Goal: Task Accomplishment & Management: Use online tool/utility

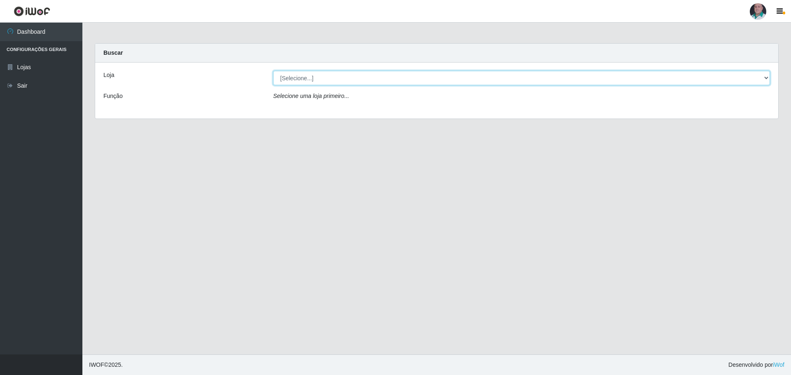
click at [763, 77] on select "[Selecione...] Mar Vermelho - Loja 05" at bounding box center [521, 78] width 497 height 14
select select "252"
click at [273, 71] on select "[Selecione...] Mar Vermelho - Loja 05" at bounding box center [521, 78] width 497 height 14
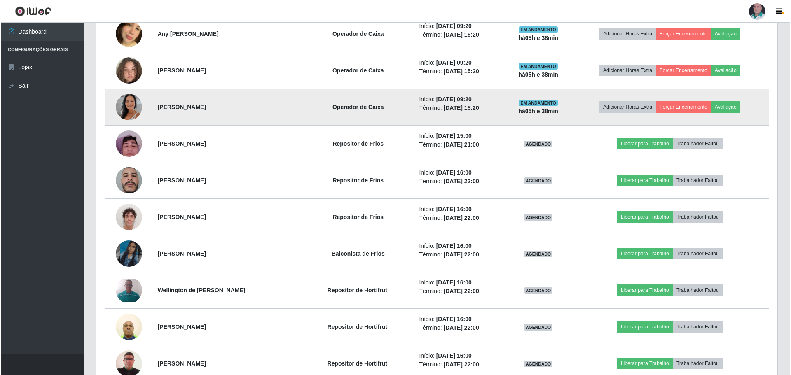
scroll to position [494, 0]
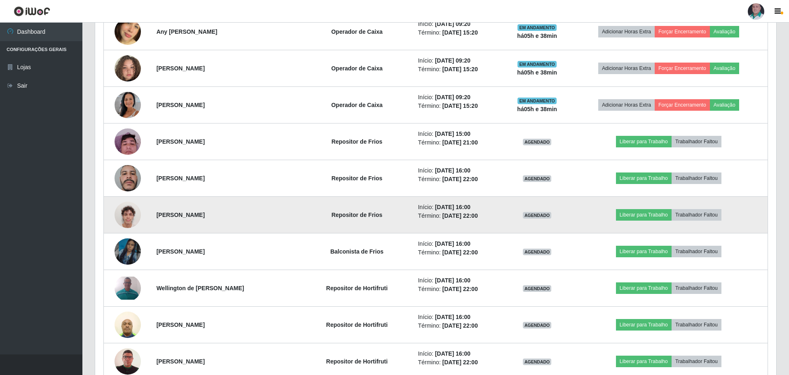
click at [127, 217] on img at bounding box center [128, 214] width 26 height 35
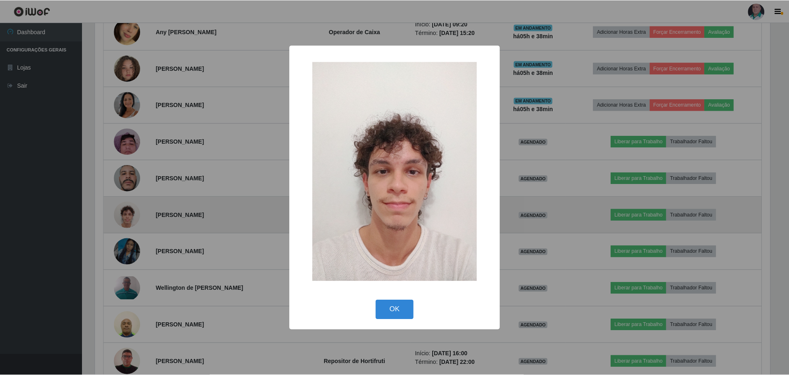
scroll to position [171, 677]
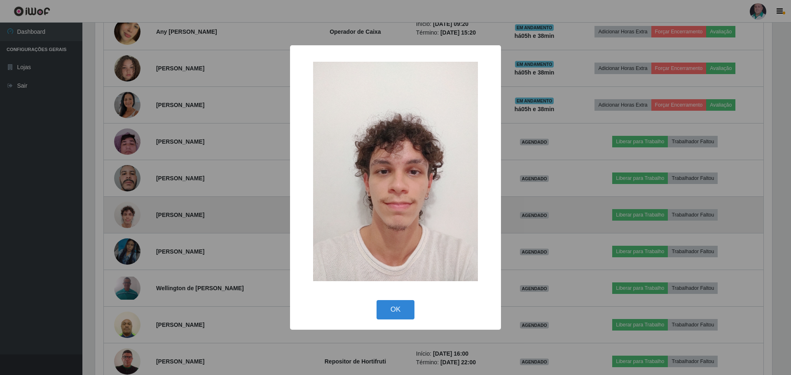
click at [127, 217] on div "× OK Cancel" at bounding box center [395, 187] width 791 height 375
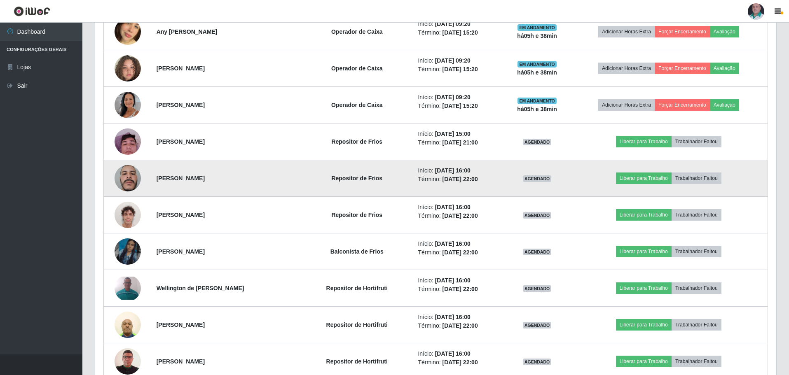
scroll to position [171, 681]
click at [131, 179] on img at bounding box center [128, 178] width 26 height 35
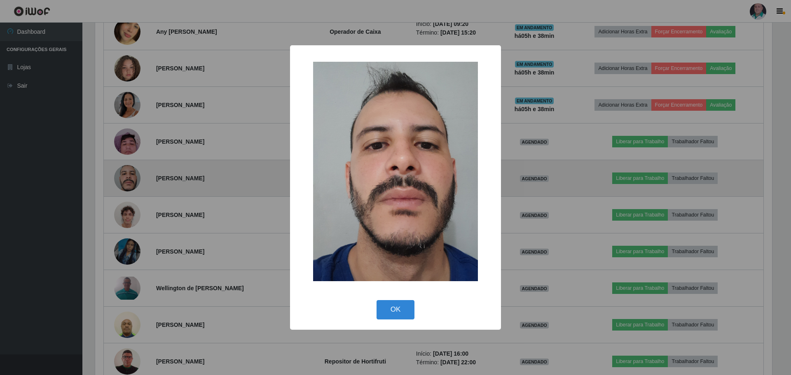
click at [131, 179] on div "× OK Cancel" at bounding box center [395, 187] width 791 height 375
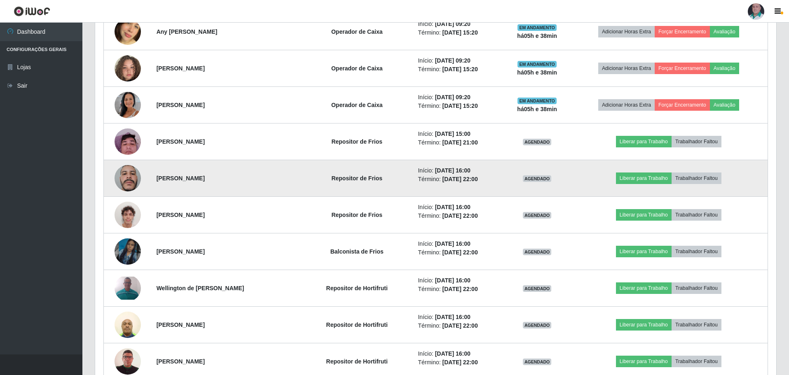
scroll to position [171, 681]
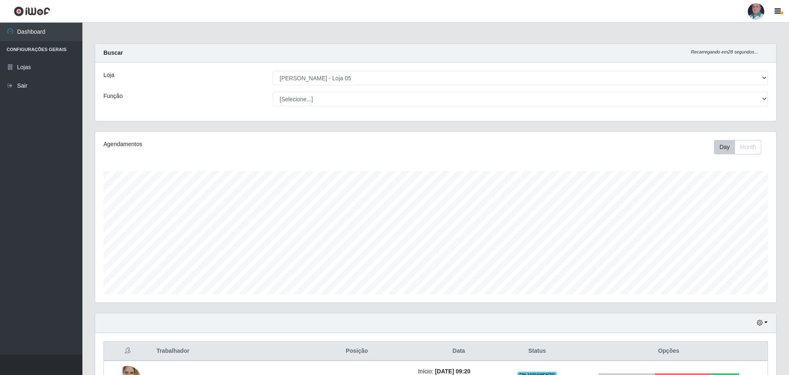
select select "252"
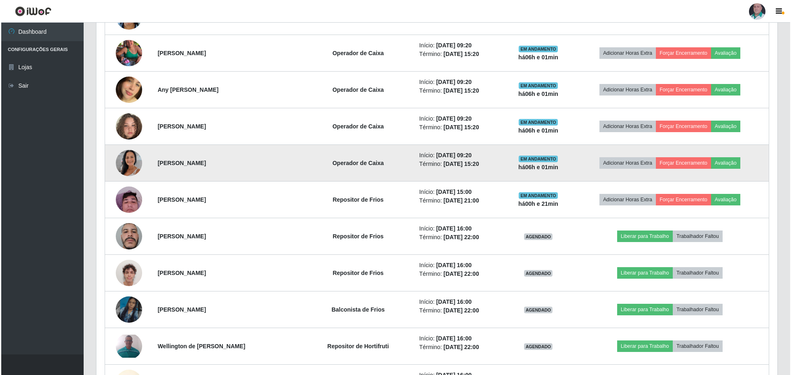
scroll to position [314, 0]
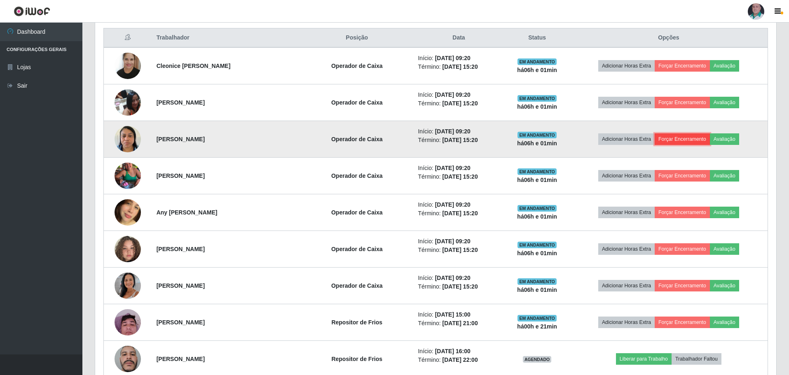
click at [701, 139] on button "Forçar Encerramento" at bounding box center [682, 139] width 55 height 12
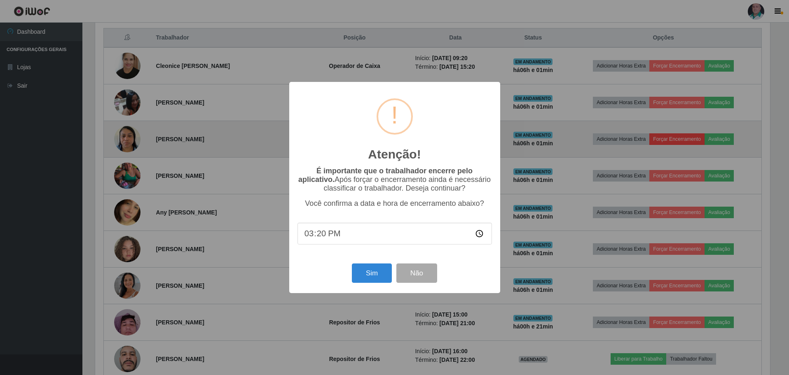
scroll to position [171, 677]
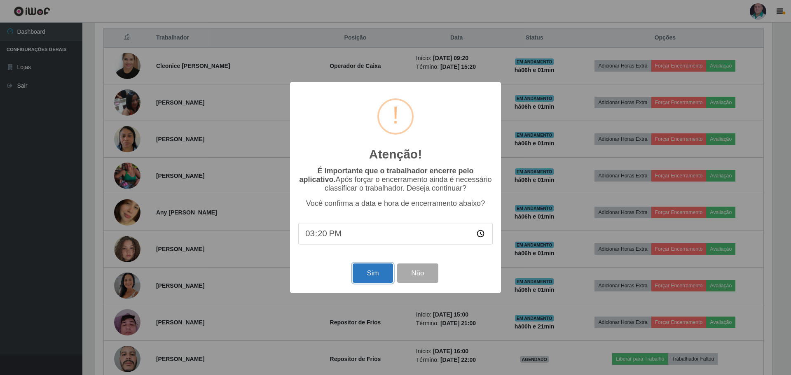
click at [369, 282] on button "Sim" at bounding box center [373, 273] width 40 height 19
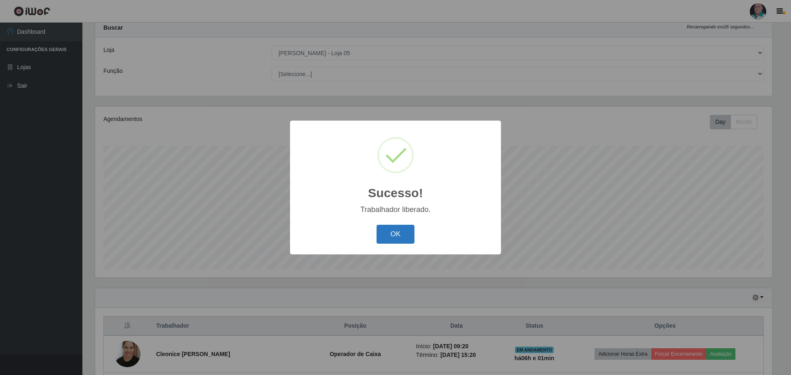
click at [390, 234] on button "OK" at bounding box center [396, 234] width 38 height 19
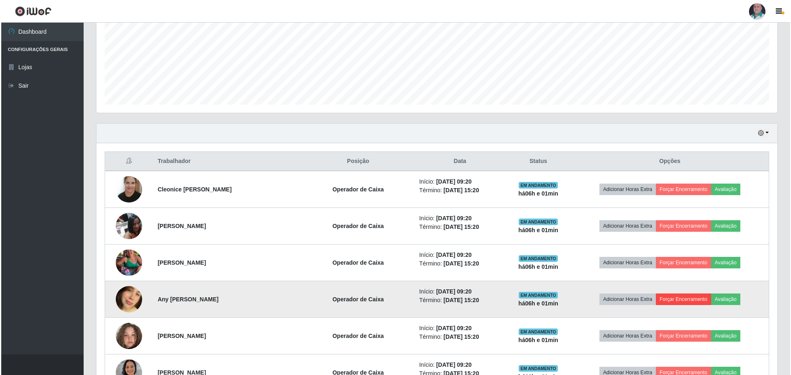
scroll to position [231, 0]
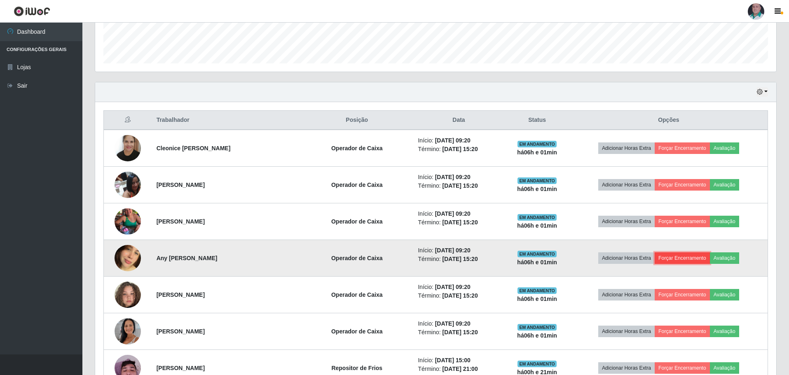
click at [688, 260] on button "Forçar Encerramento" at bounding box center [682, 259] width 55 height 12
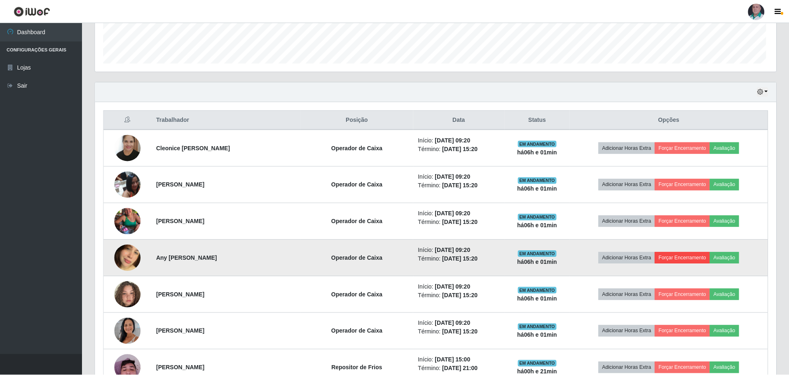
scroll to position [171, 677]
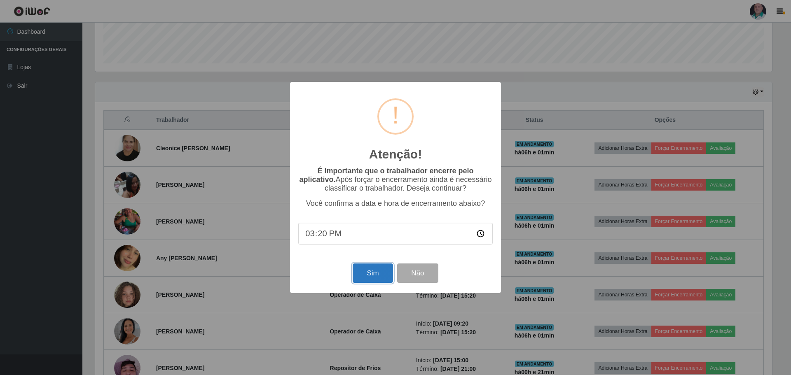
click at [365, 276] on button "Sim" at bounding box center [373, 273] width 40 height 19
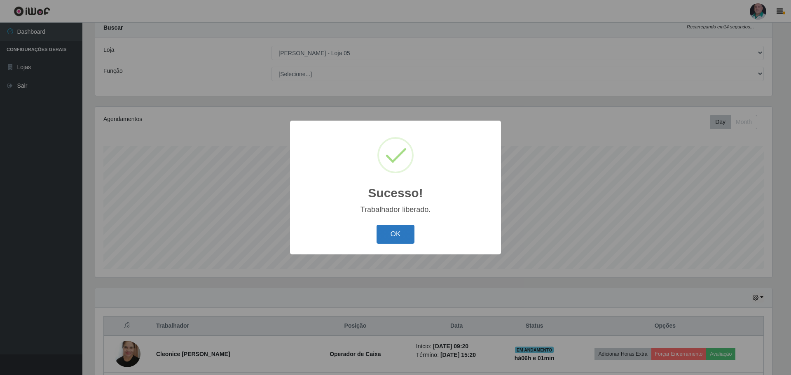
click at [409, 239] on button "OK" at bounding box center [396, 234] width 38 height 19
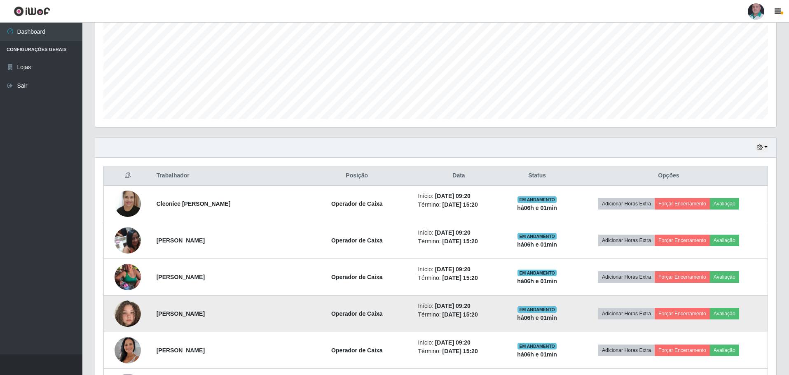
scroll to position [190, 0]
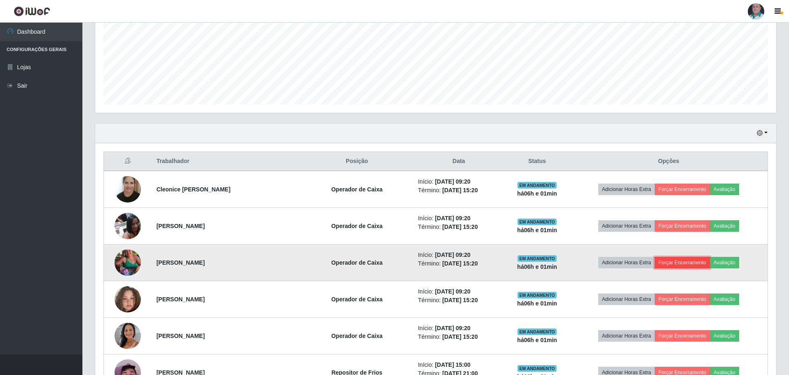
click at [685, 260] on button "Forçar Encerramento" at bounding box center [682, 263] width 55 height 12
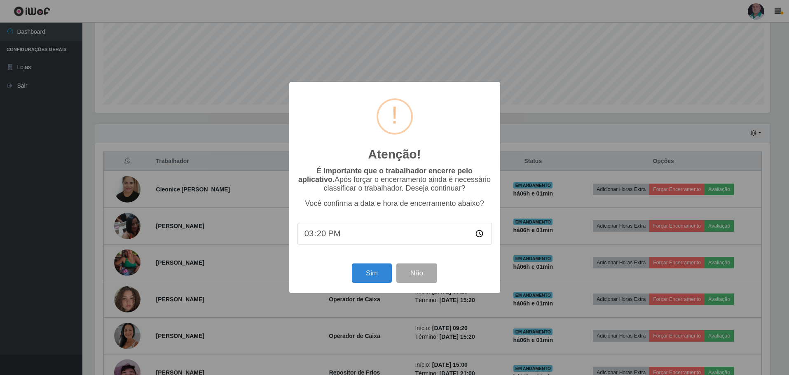
scroll to position [171, 677]
click at [361, 279] on button "Sim" at bounding box center [373, 273] width 40 height 19
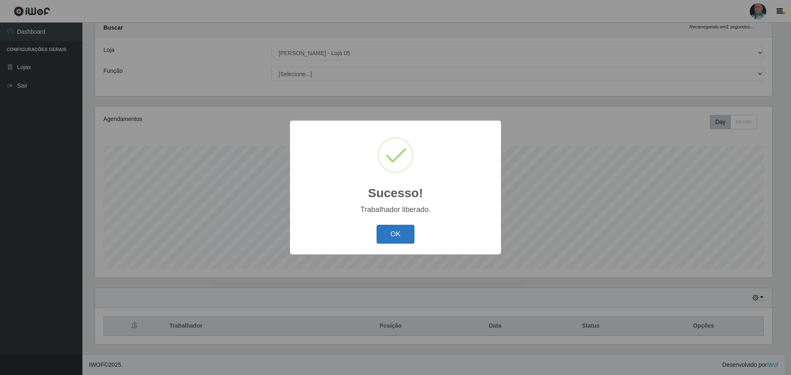
click at [386, 242] on button "OK" at bounding box center [396, 234] width 38 height 19
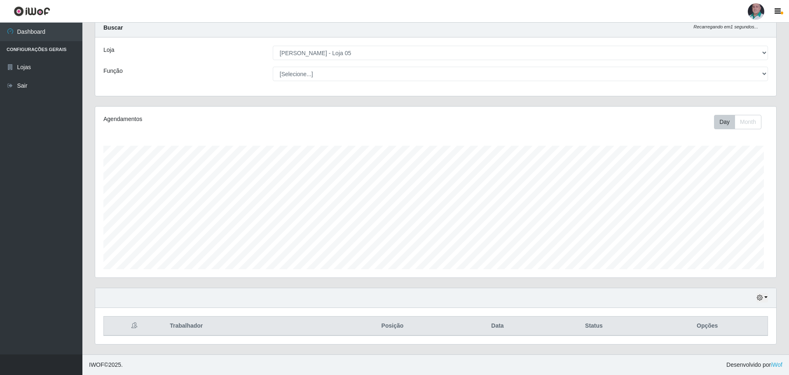
scroll to position [0, 0]
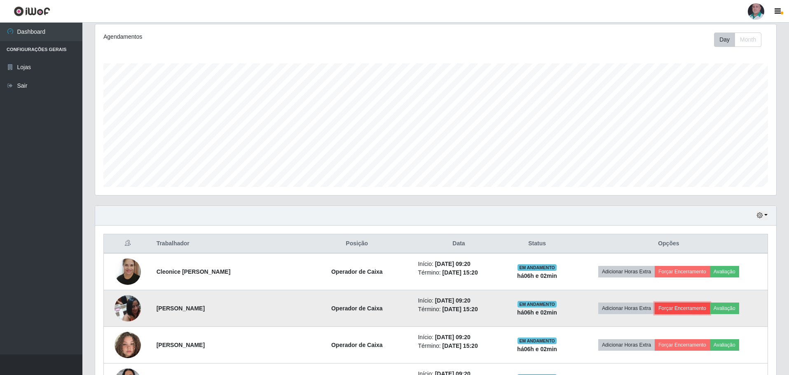
click at [671, 310] on button "Forçar Encerramento" at bounding box center [682, 309] width 55 height 12
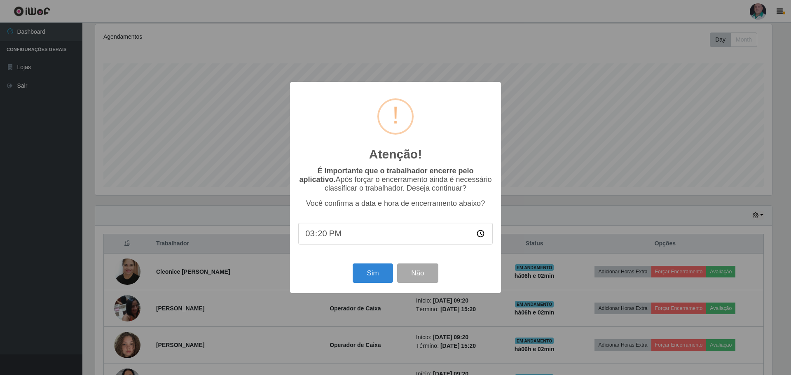
click at [352, 274] on div "Sim Não" at bounding box center [395, 273] width 194 height 23
click at [367, 278] on button "Sim" at bounding box center [373, 273] width 40 height 19
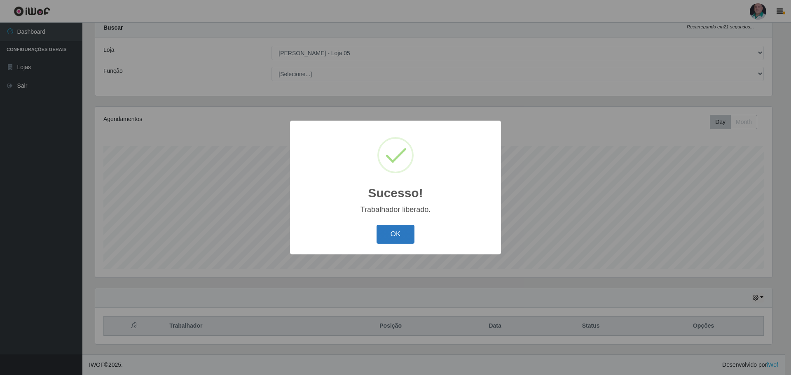
click at [387, 237] on button "OK" at bounding box center [396, 234] width 38 height 19
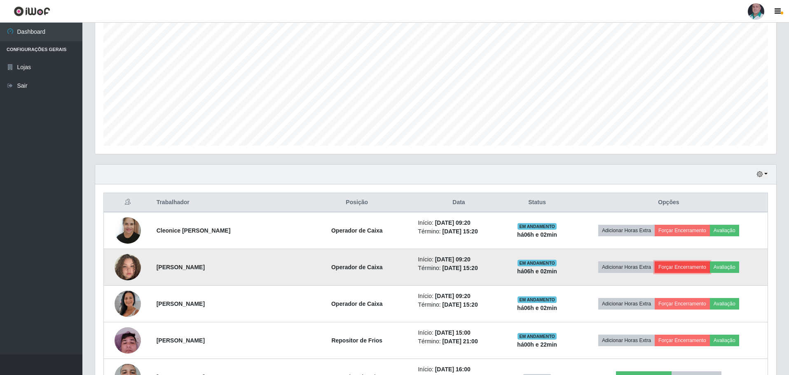
click at [670, 270] on button "Forçar Encerramento" at bounding box center [682, 268] width 55 height 12
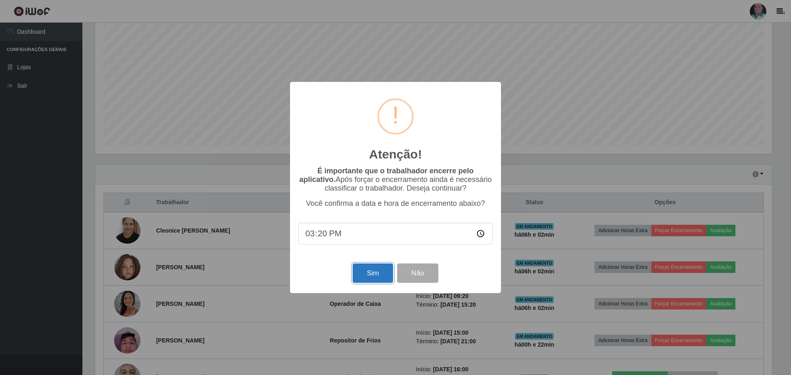
click at [374, 274] on button "Sim" at bounding box center [373, 273] width 40 height 19
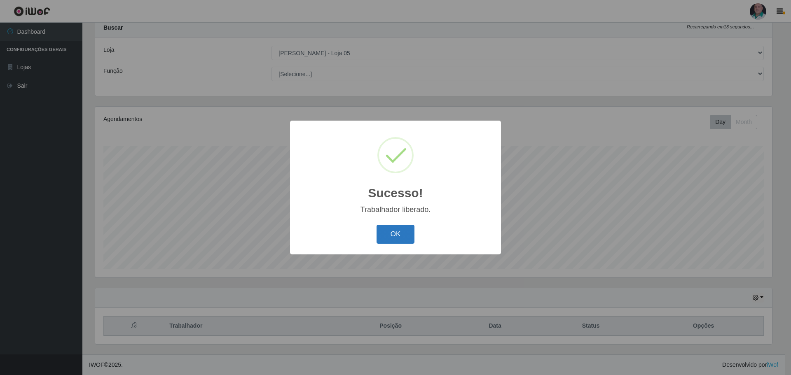
click at [385, 241] on button "OK" at bounding box center [396, 234] width 38 height 19
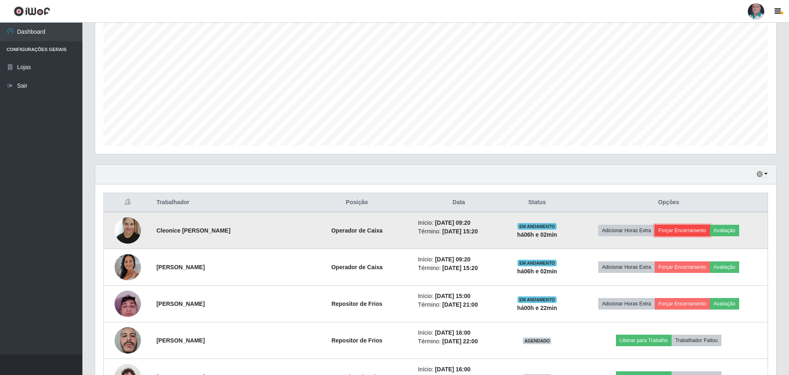
click at [690, 232] on button "Forçar Encerramento" at bounding box center [682, 231] width 55 height 12
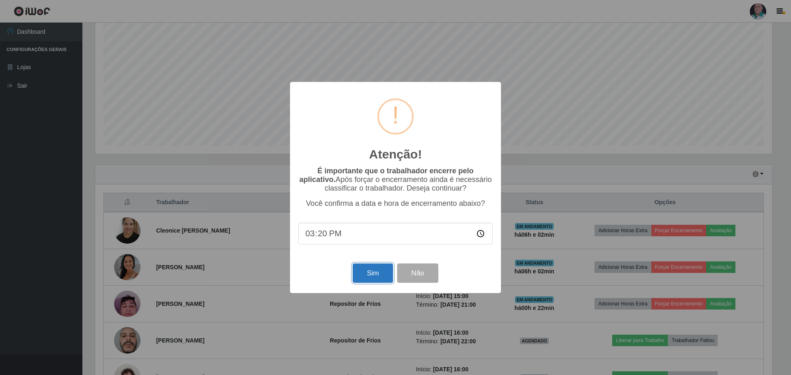
click at [367, 277] on button "Sim" at bounding box center [373, 273] width 40 height 19
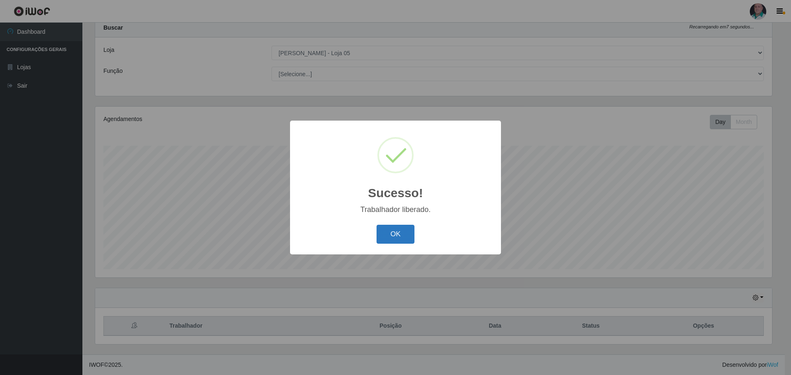
click at [396, 232] on button "OK" at bounding box center [396, 234] width 38 height 19
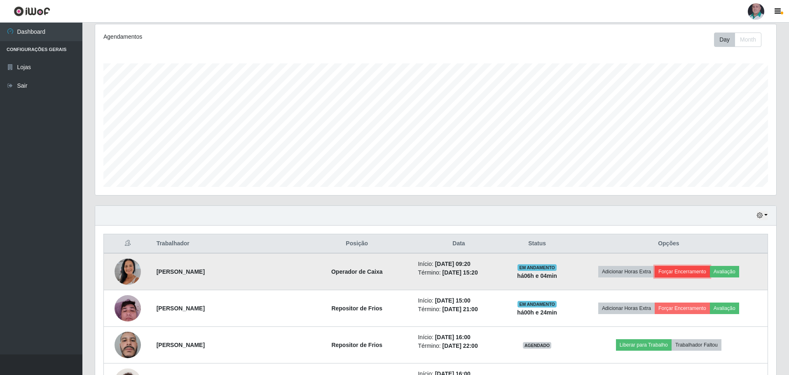
click at [672, 268] on button "Forçar Encerramento" at bounding box center [682, 272] width 55 height 12
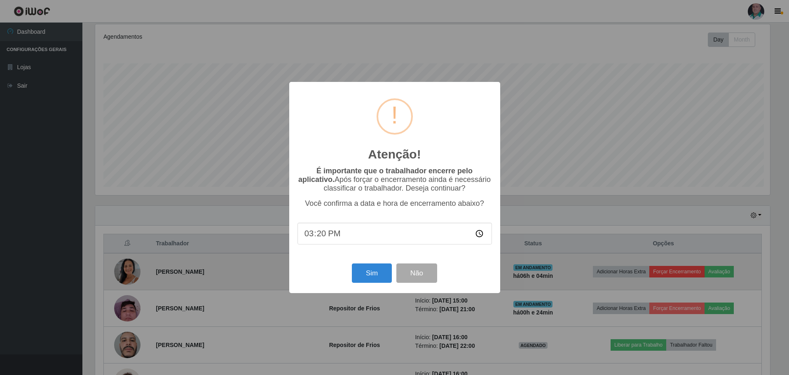
scroll to position [171, 677]
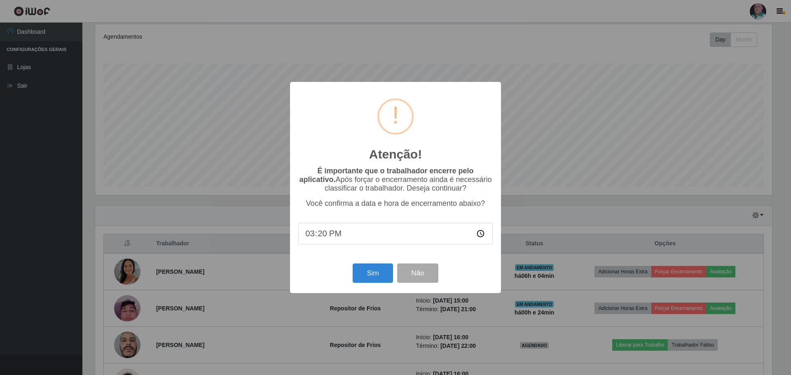
click at [336, 237] on input "15:20" at bounding box center [395, 234] width 194 height 22
click at [329, 231] on input "15:20" at bounding box center [395, 234] width 194 height 22
click at [327, 235] on input "15:20" at bounding box center [395, 234] width 194 height 22
type input "15:24"
click at [387, 277] on button "Sim" at bounding box center [373, 273] width 40 height 19
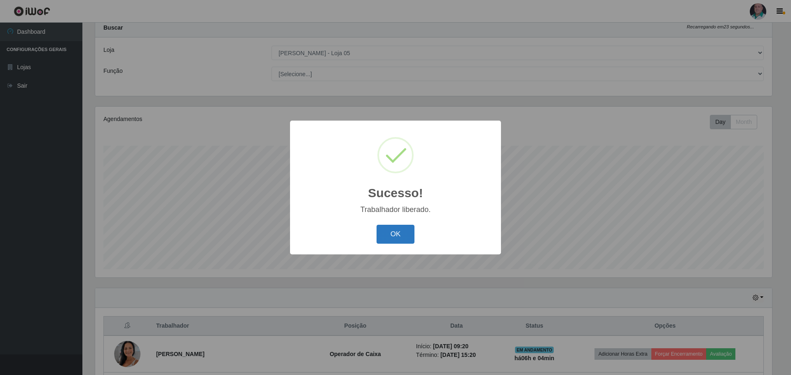
click at [396, 235] on button "OK" at bounding box center [396, 234] width 38 height 19
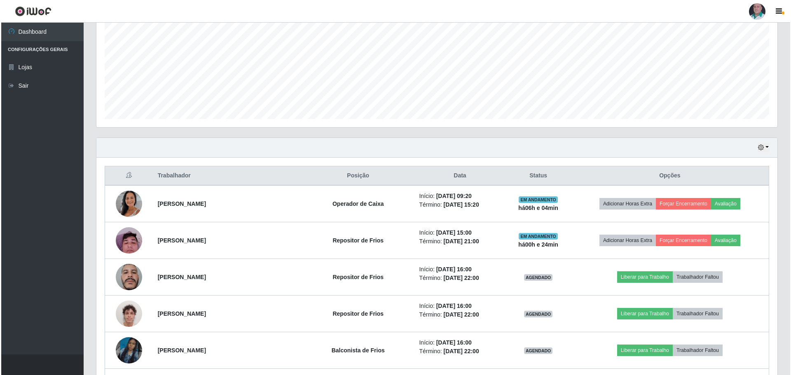
scroll to position [190, 0]
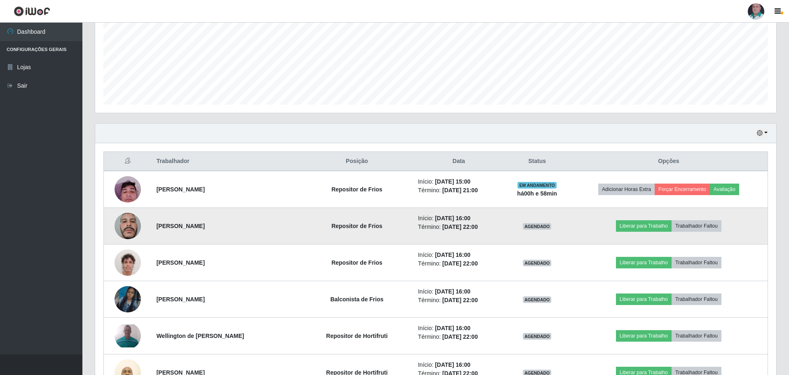
click at [126, 231] on img at bounding box center [128, 225] width 26 height 35
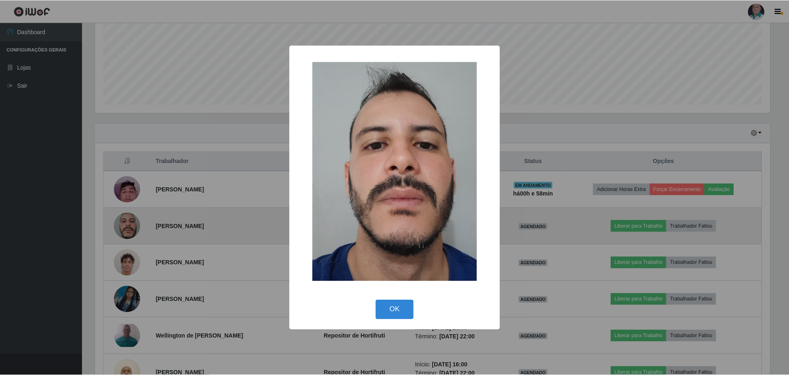
scroll to position [171, 677]
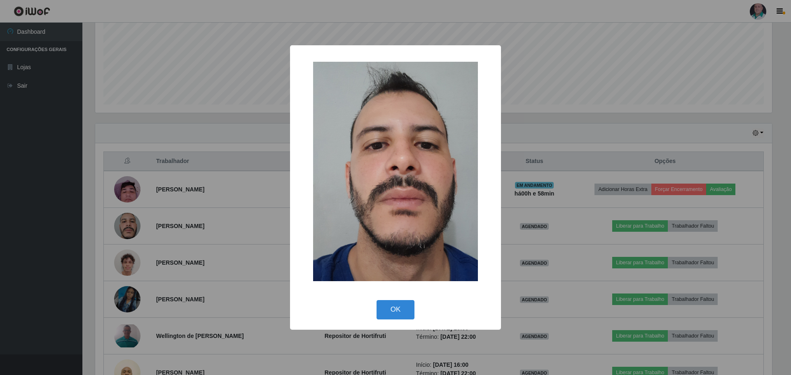
click at [178, 205] on div "× OK Cancel" at bounding box center [395, 187] width 791 height 375
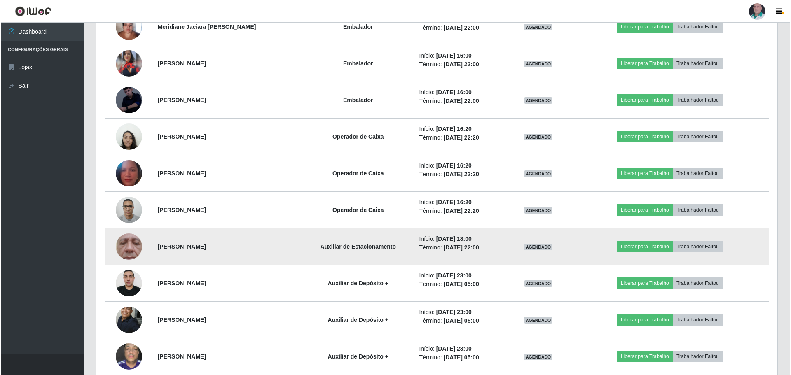
scroll to position [1137, 0]
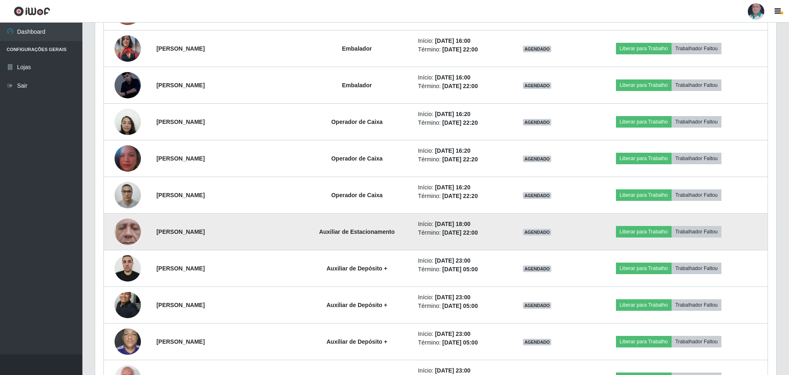
click at [125, 234] on img at bounding box center [128, 232] width 26 height 58
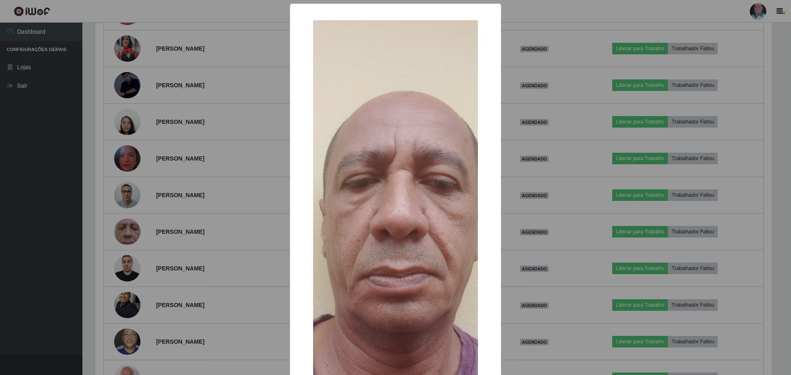
click at [197, 222] on div "× OK Cancel" at bounding box center [395, 187] width 791 height 375
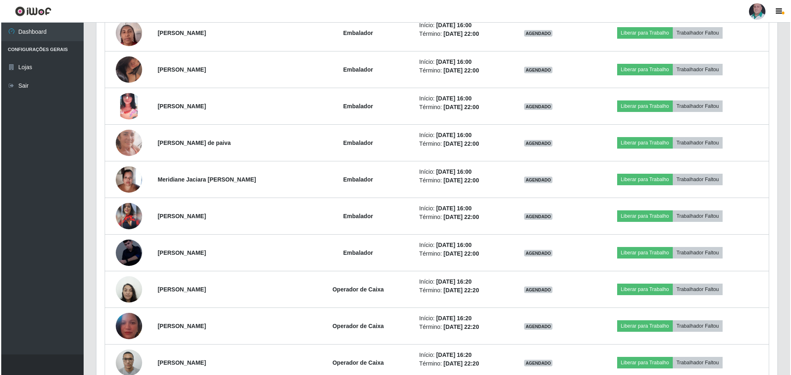
scroll to position [973, 0]
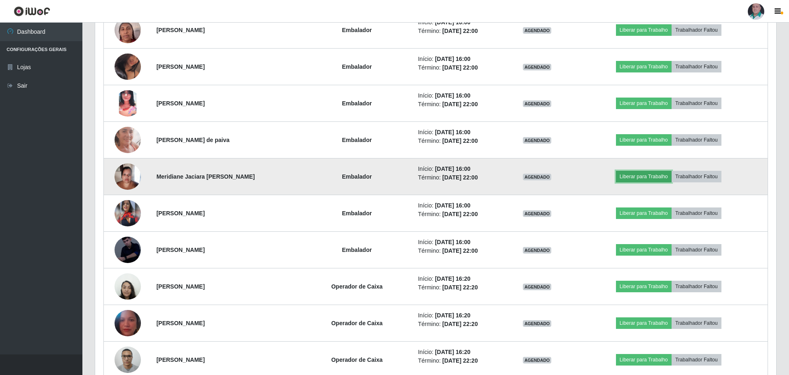
click at [654, 179] on button "Liberar para Trabalho" at bounding box center [644, 177] width 56 height 12
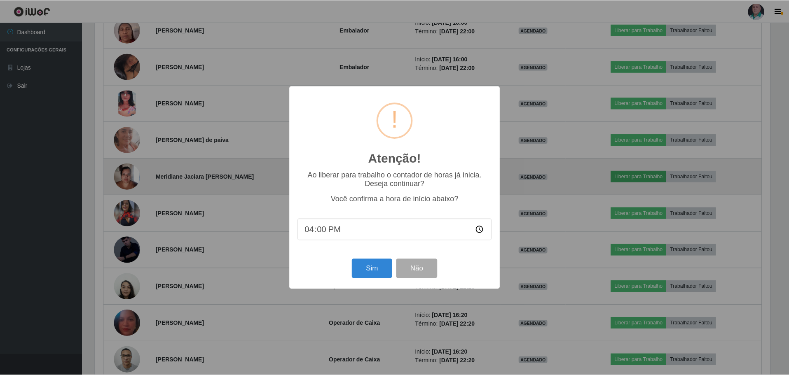
scroll to position [171, 677]
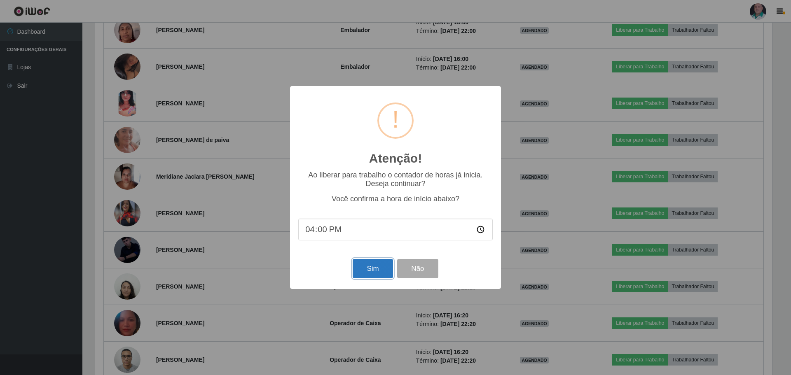
click at [375, 270] on button "Sim" at bounding box center [373, 268] width 40 height 19
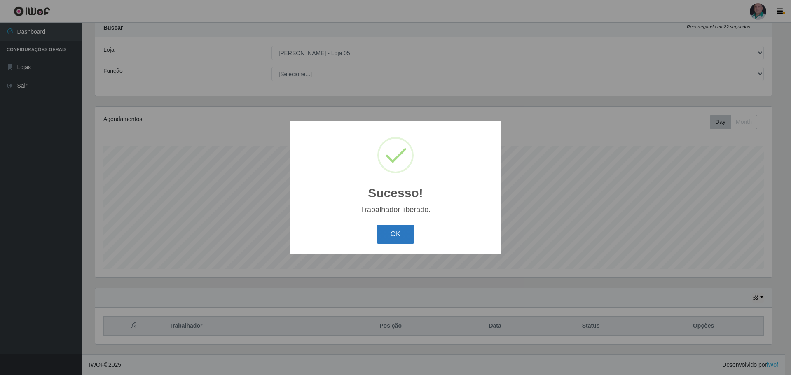
click at [390, 235] on button "OK" at bounding box center [396, 234] width 38 height 19
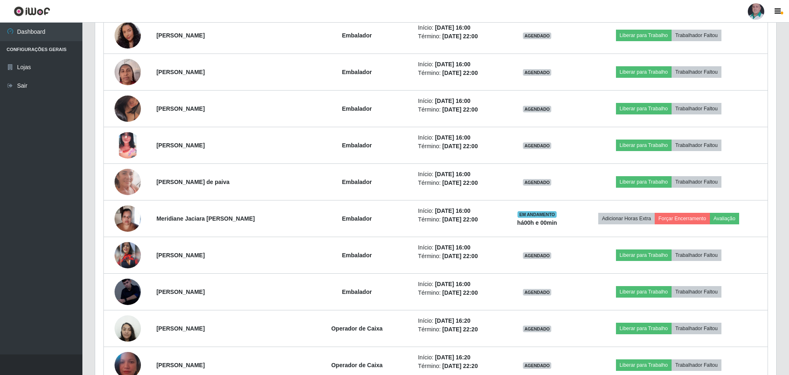
scroll to position [931, 0]
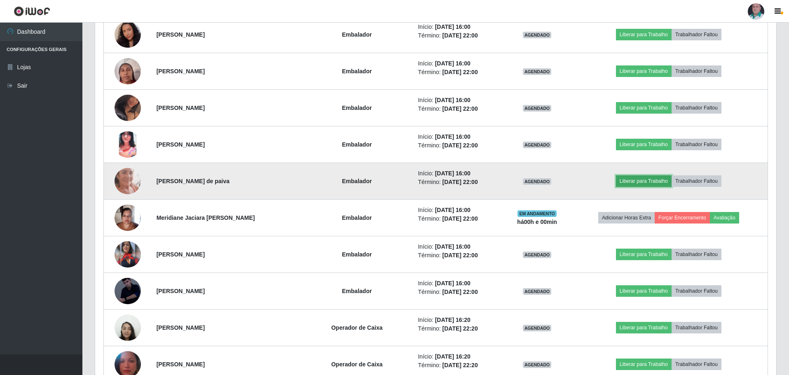
click at [648, 181] on button "Liberar para Trabalho" at bounding box center [644, 181] width 56 height 12
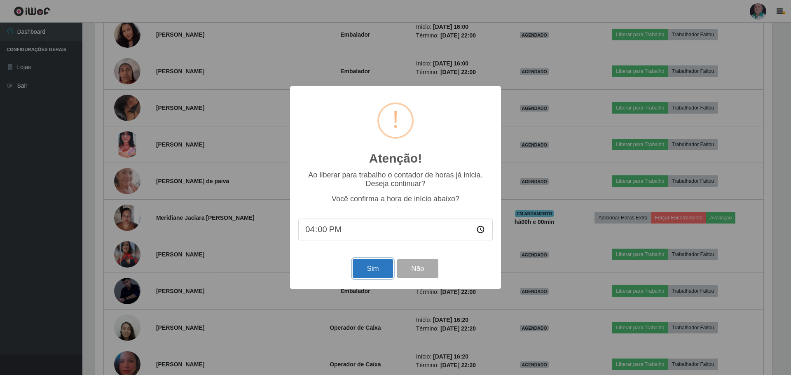
click at [372, 267] on button "Sim" at bounding box center [373, 268] width 40 height 19
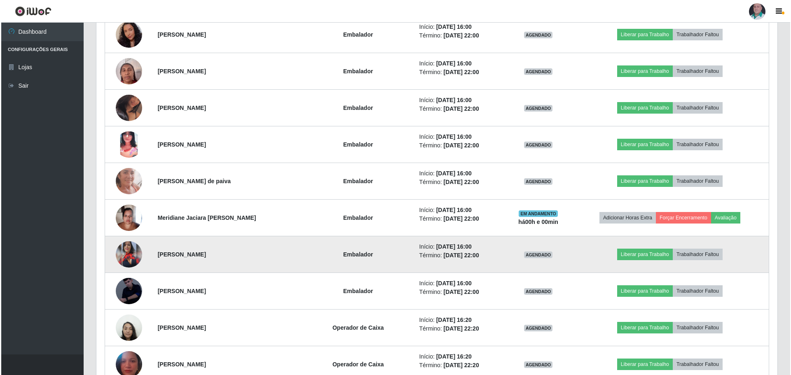
scroll to position [411789, 411283]
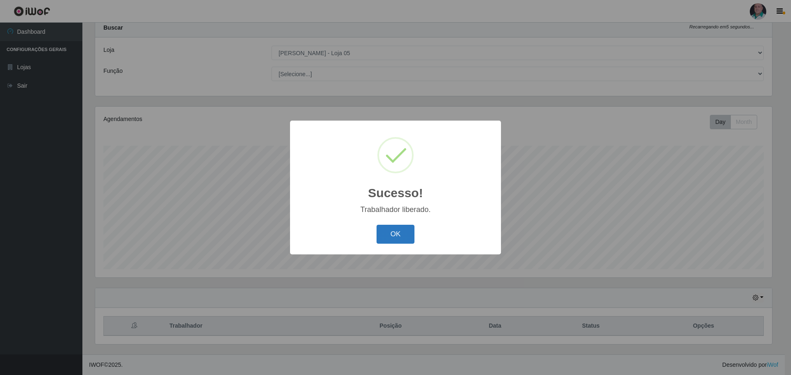
click at [407, 236] on button "OK" at bounding box center [396, 234] width 38 height 19
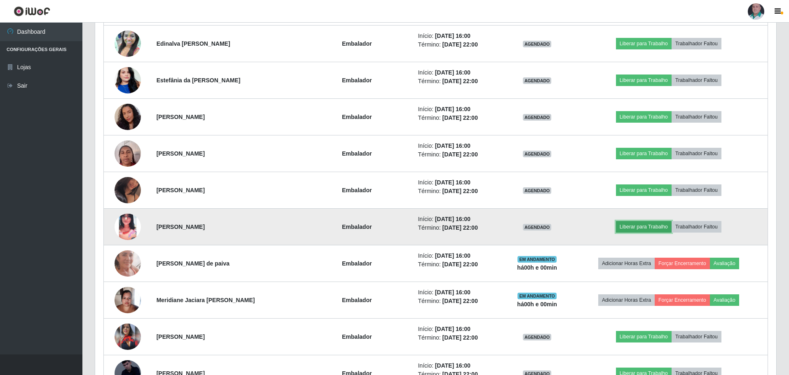
click at [657, 227] on button "Liberar para Trabalho" at bounding box center [644, 227] width 56 height 12
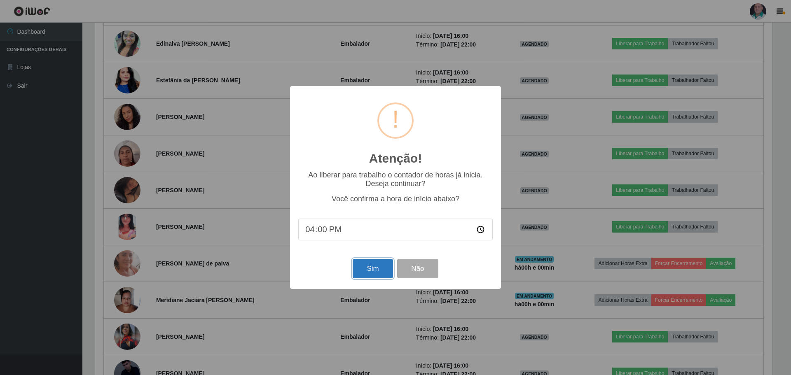
click at [372, 263] on button "Sim" at bounding box center [373, 268] width 40 height 19
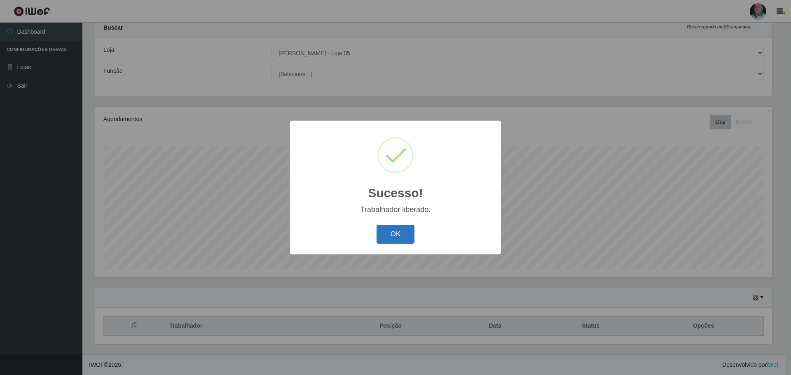
click at [401, 236] on button "OK" at bounding box center [396, 234] width 38 height 19
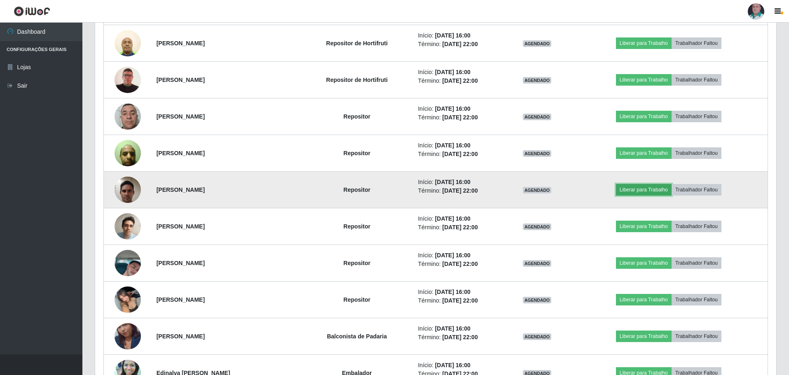
click at [636, 191] on button "Liberar para Trabalho" at bounding box center [644, 190] width 56 height 12
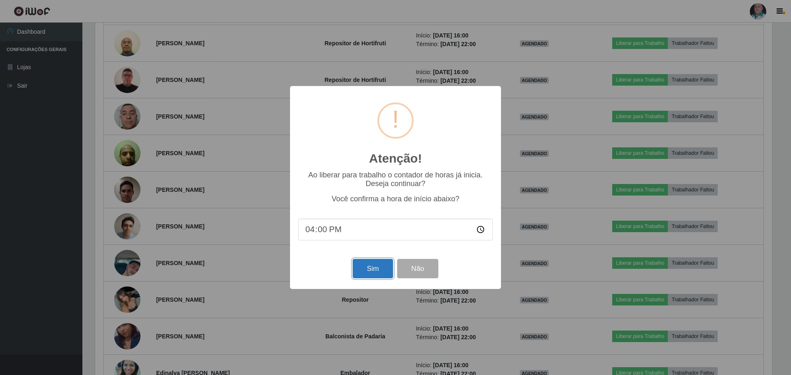
click at [384, 273] on button "Sim" at bounding box center [373, 268] width 40 height 19
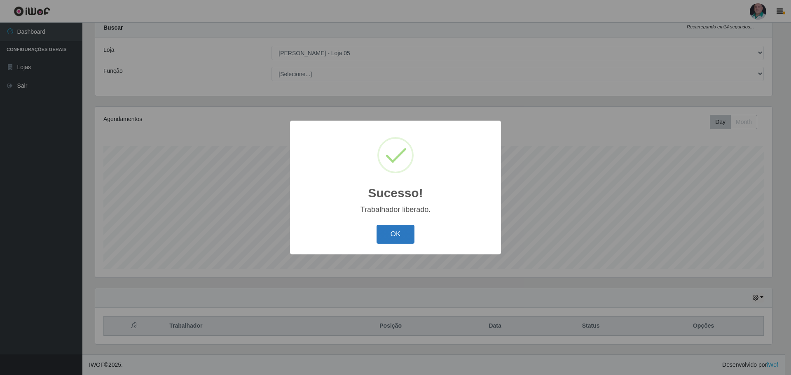
click at [392, 238] on button "OK" at bounding box center [396, 234] width 38 height 19
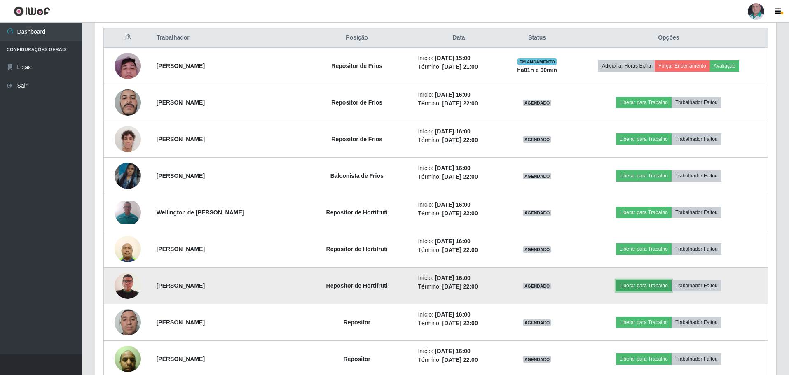
click at [648, 286] on button "Liberar para Trabalho" at bounding box center [644, 286] width 56 height 12
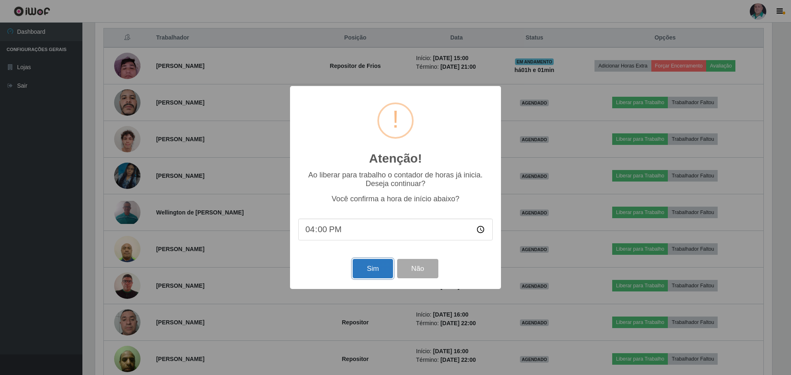
click at [371, 268] on button "Sim" at bounding box center [373, 268] width 40 height 19
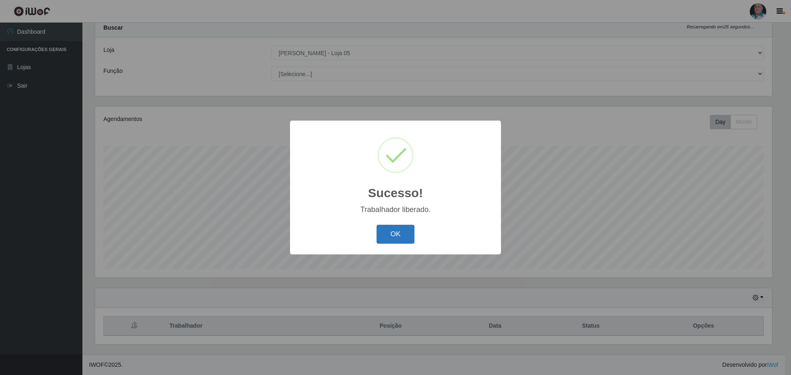
click at [395, 238] on button "OK" at bounding box center [396, 234] width 38 height 19
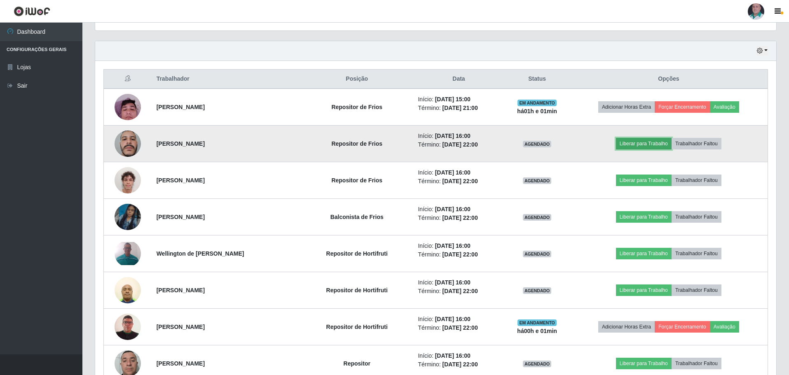
click at [658, 142] on button "Liberar para Trabalho" at bounding box center [644, 144] width 56 height 12
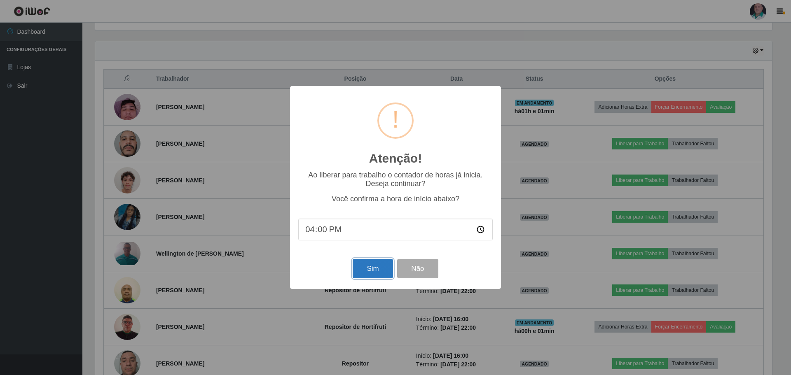
click at [363, 275] on button "Sim" at bounding box center [373, 268] width 40 height 19
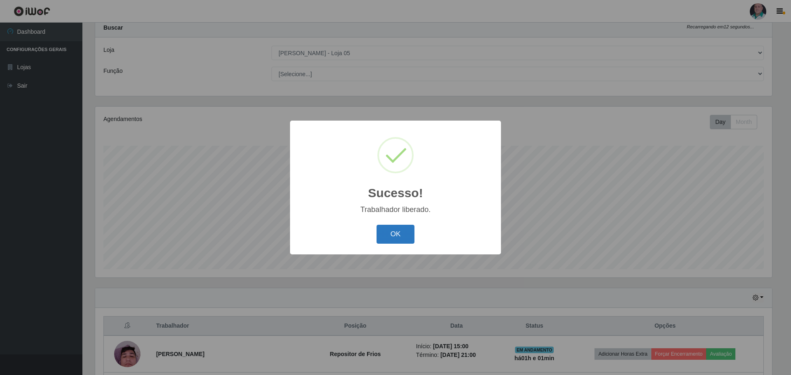
click at [402, 239] on button "OK" at bounding box center [396, 234] width 38 height 19
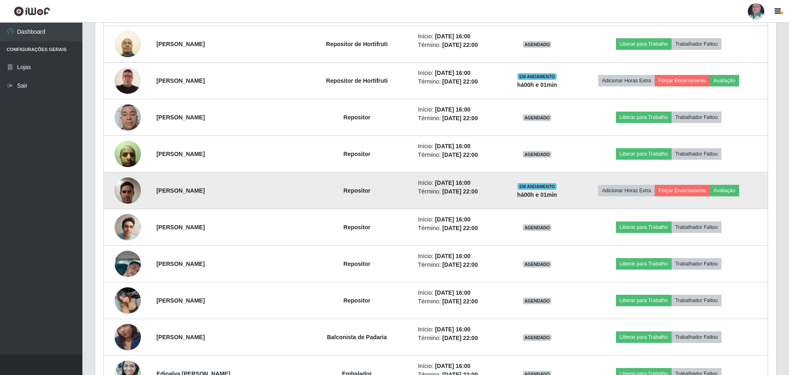
scroll to position [519, 0]
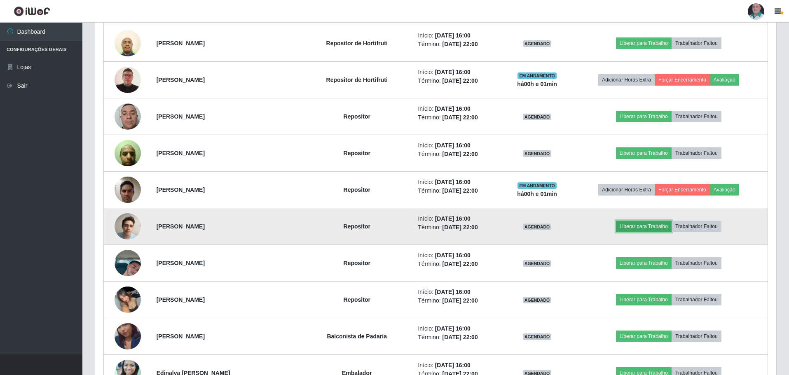
click at [636, 227] on button "Liberar para Trabalho" at bounding box center [644, 227] width 56 height 12
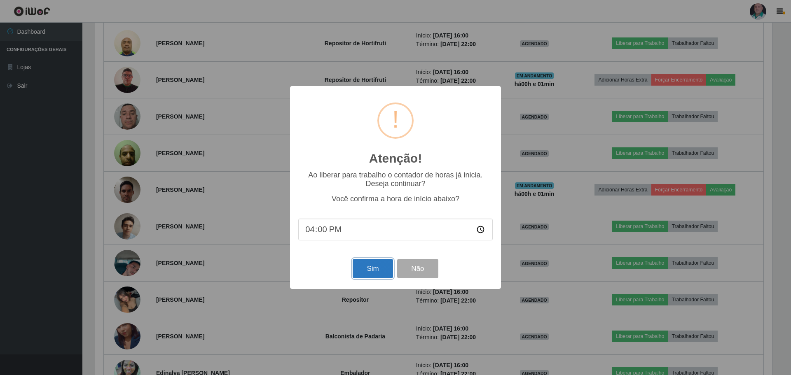
click at [375, 271] on button "Sim" at bounding box center [373, 268] width 40 height 19
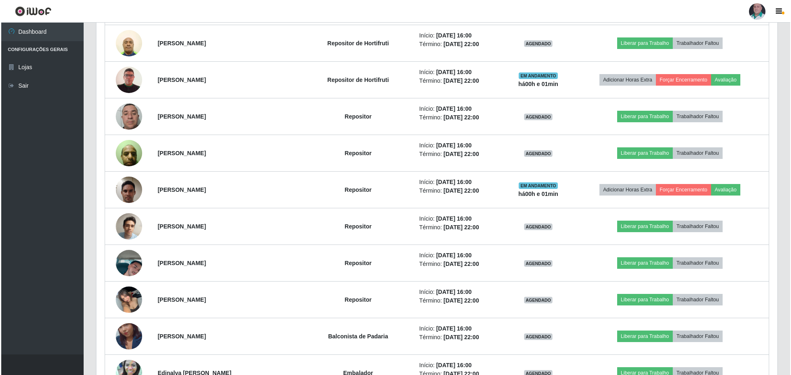
scroll to position [411789, 411283]
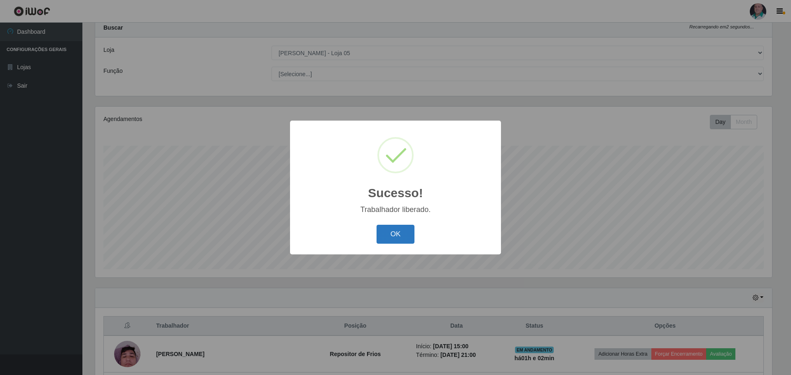
click at [402, 234] on button "OK" at bounding box center [396, 234] width 38 height 19
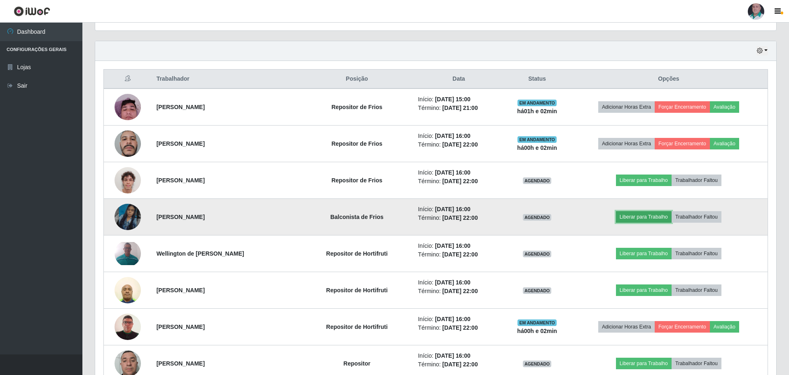
click at [659, 217] on button "Liberar para Trabalho" at bounding box center [644, 217] width 56 height 12
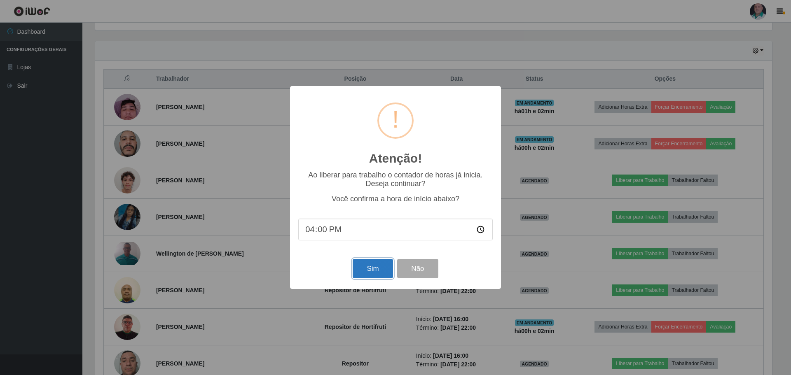
click at [355, 276] on button "Sim" at bounding box center [373, 268] width 40 height 19
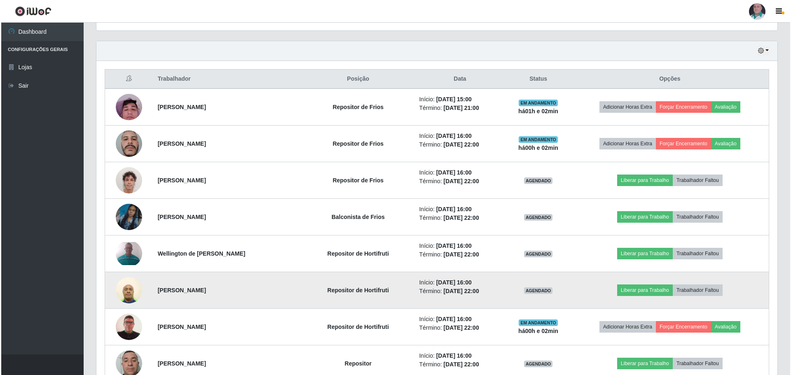
scroll to position [25, 0]
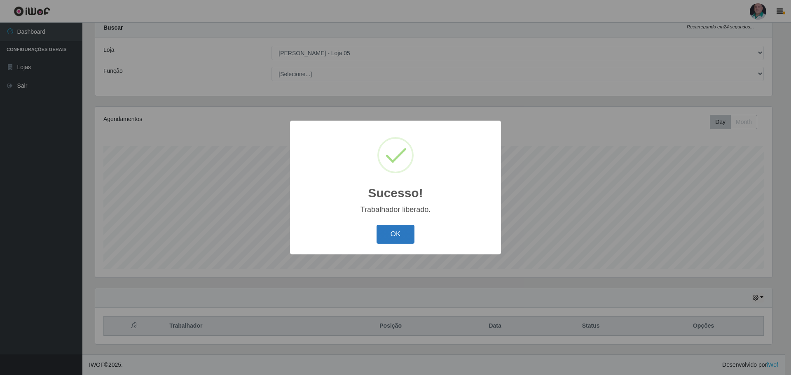
click at [398, 239] on button "OK" at bounding box center [396, 234] width 38 height 19
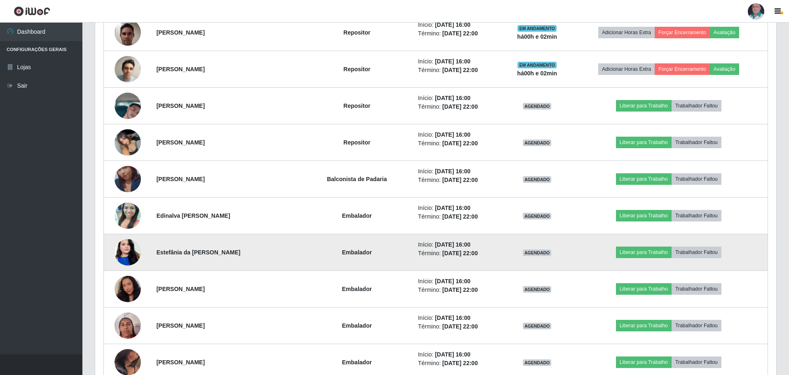
scroll to position [684, 0]
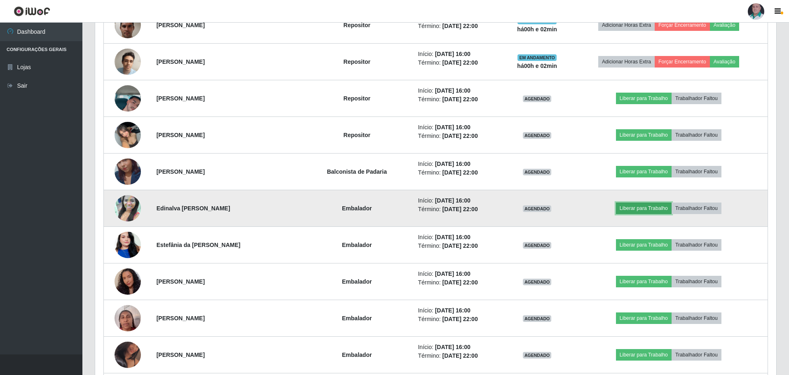
click at [653, 210] on button "Liberar para Trabalho" at bounding box center [644, 209] width 56 height 12
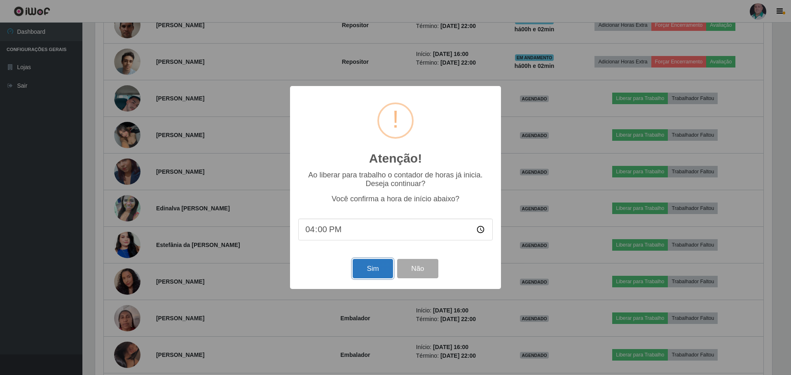
click at [377, 269] on button "Sim" at bounding box center [373, 268] width 40 height 19
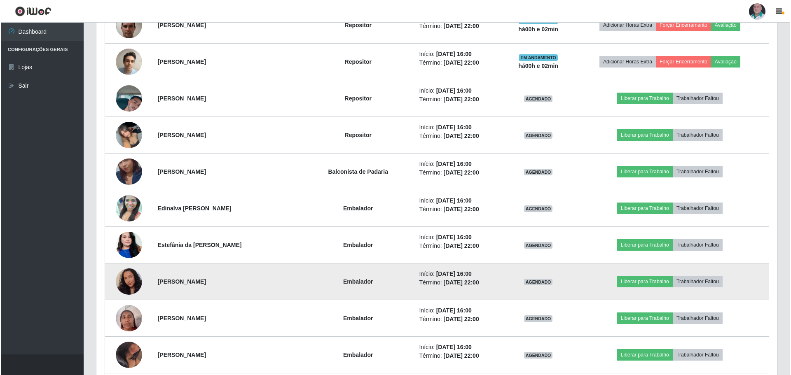
scroll to position [25, 0]
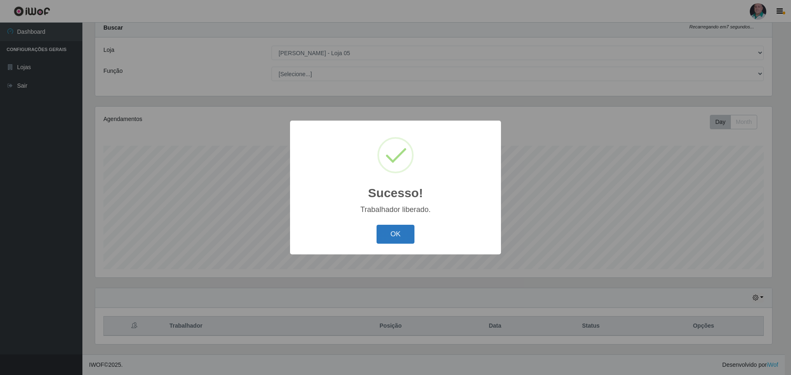
click at [410, 232] on button "OK" at bounding box center [396, 234] width 38 height 19
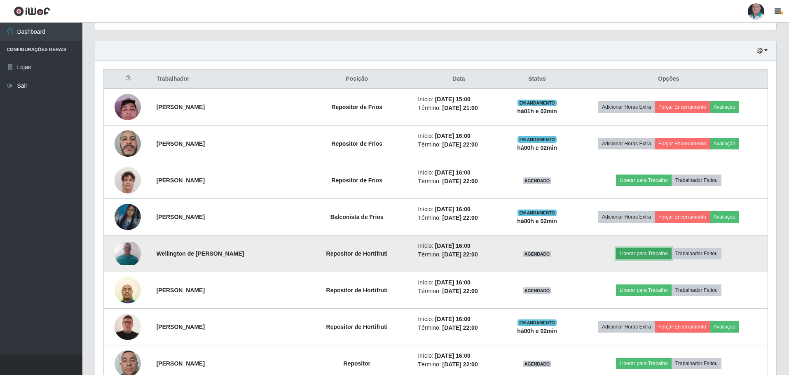
click at [663, 250] on button "Liberar para Trabalho" at bounding box center [644, 254] width 56 height 12
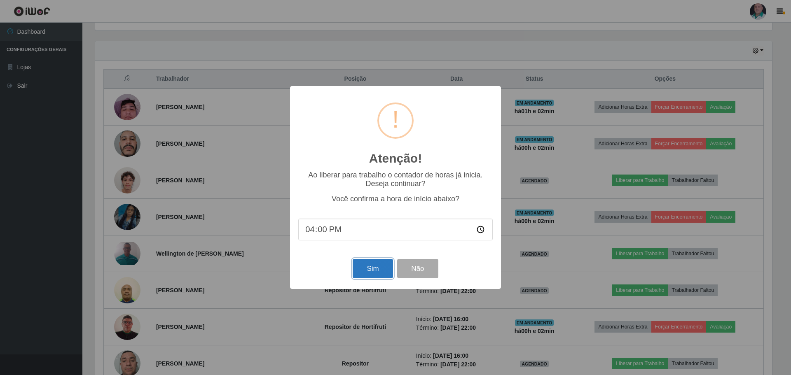
click at [379, 277] on button "Sim" at bounding box center [373, 268] width 40 height 19
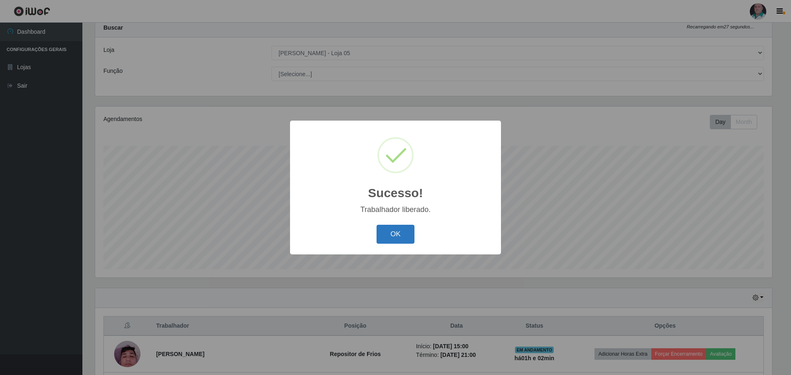
click at [395, 236] on button "OK" at bounding box center [396, 234] width 38 height 19
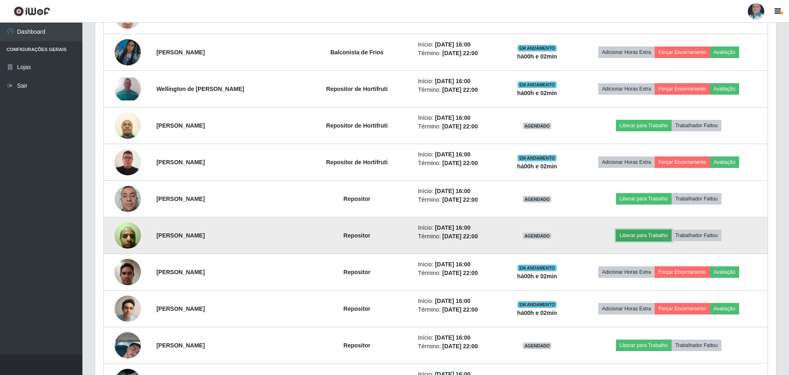
click at [653, 235] on button "Liberar para Trabalho" at bounding box center [644, 236] width 56 height 12
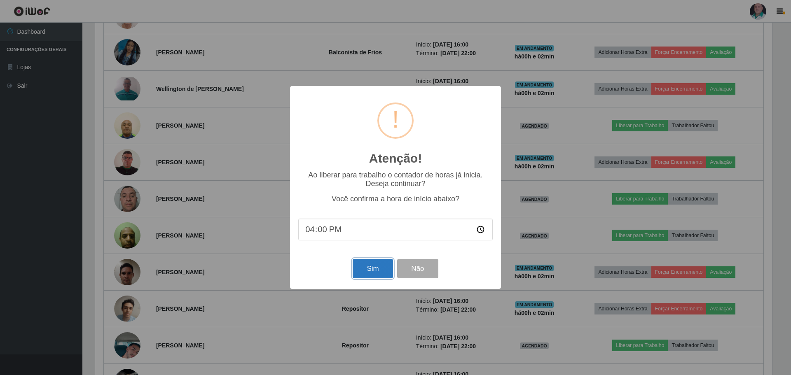
click at [382, 273] on button "Sim" at bounding box center [373, 268] width 40 height 19
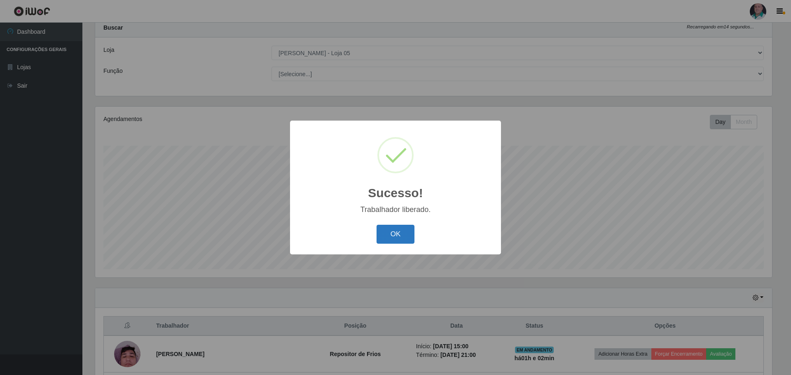
click at [402, 232] on button "OK" at bounding box center [396, 234] width 38 height 19
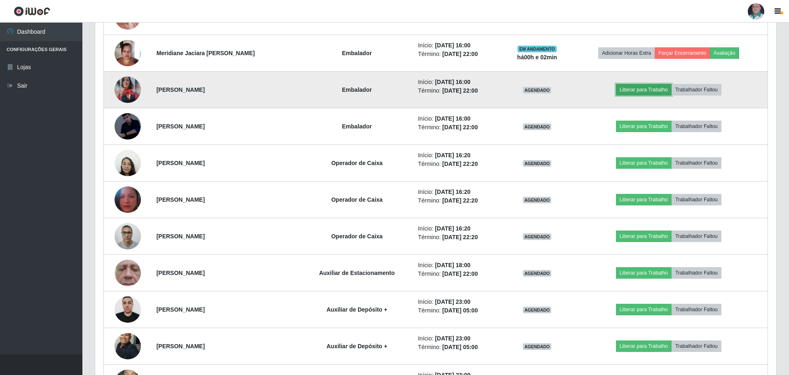
click at [648, 90] on button "Liberar para Trabalho" at bounding box center [644, 90] width 56 height 12
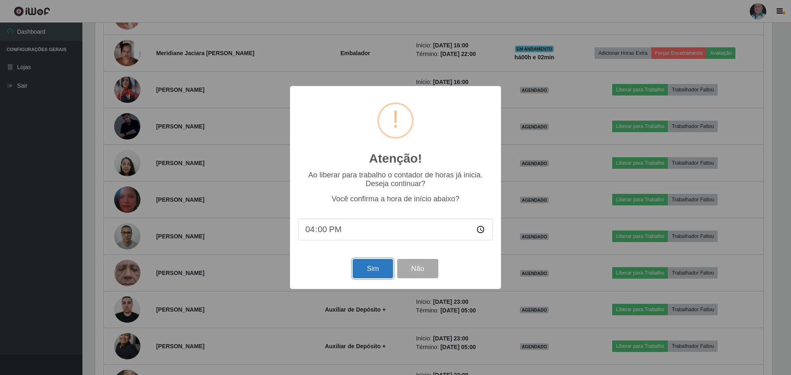
click at [374, 274] on button "Sim" at bounding box center [373, 268] width 40 height 19
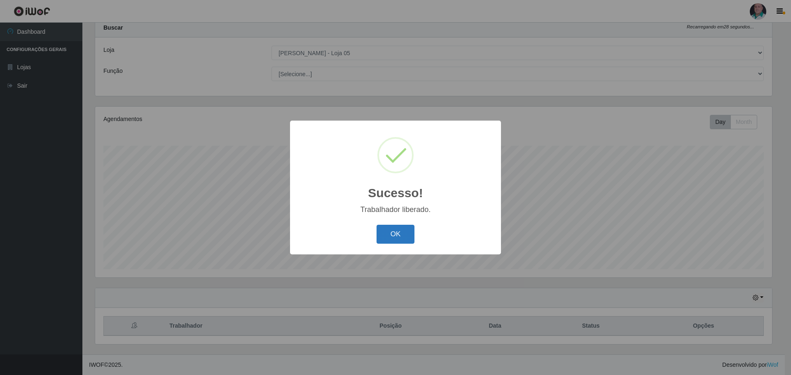
click at [409, 238] on button "OK" at bounding box center [396, 234] width 38 height 19
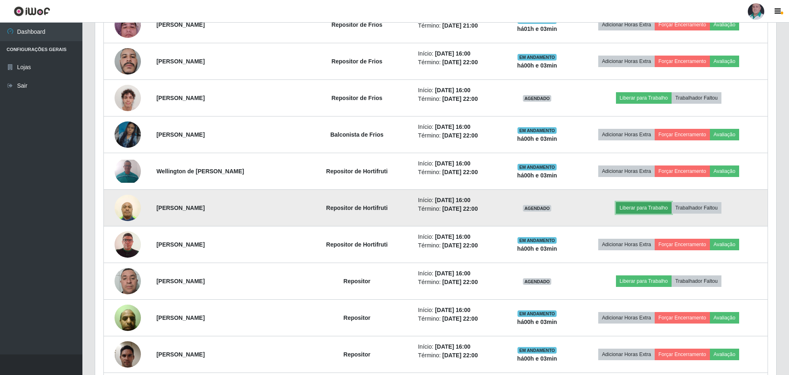
click at [653, 205] on button "Liberar para Trabalho" at bounding box center [644, 208] width 56 height 12
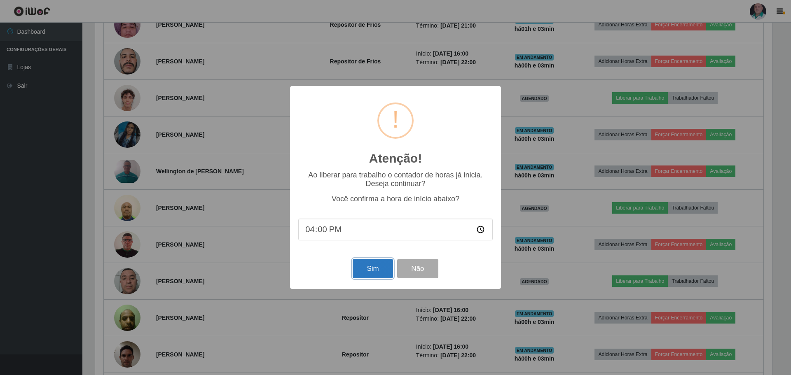
click at [369, 273] on button "Sim" at bounding box center [373, 268] width 40 height 19
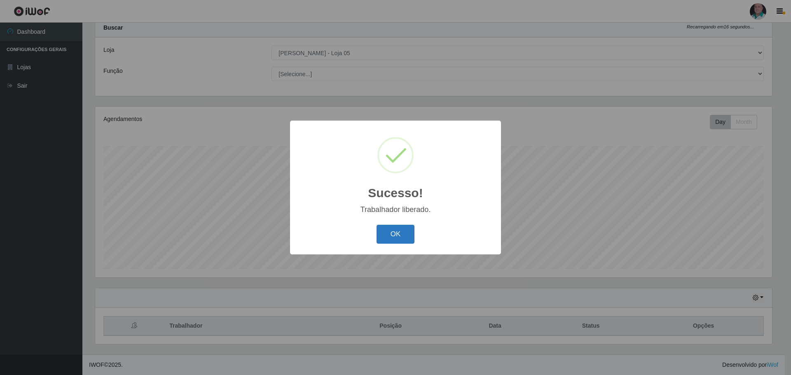
click at [387, 229] on button "OK" at bounding box center [396, 234] width 38 height 19
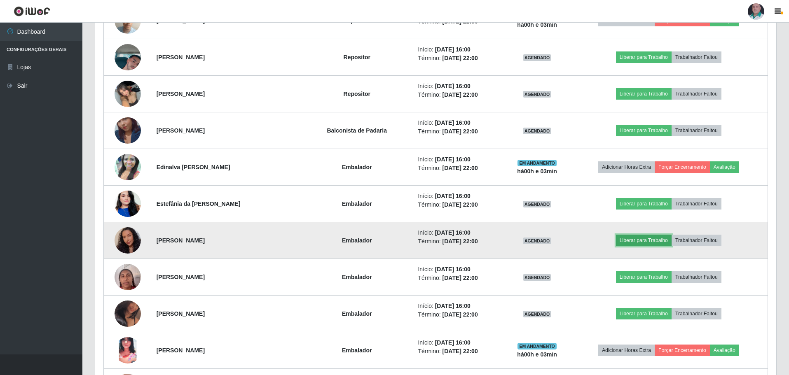
click at [640, 242] on button "Liberar para Trabalho" at bounding box center [644, 241] width 56 height 12
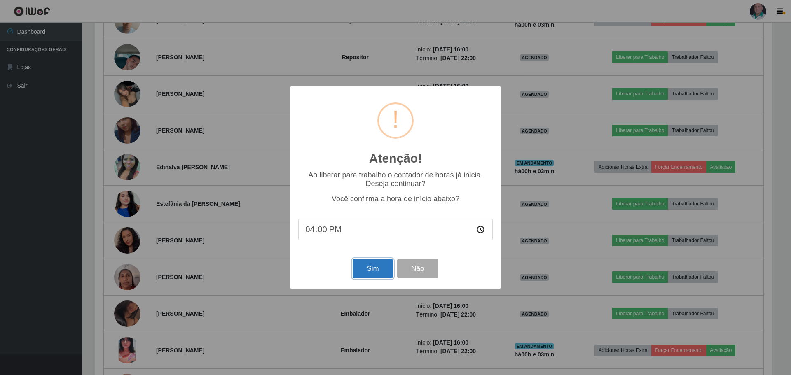
click at [377, 271] on button "Sim" at bounding box center [373, 268] width 40 height 19
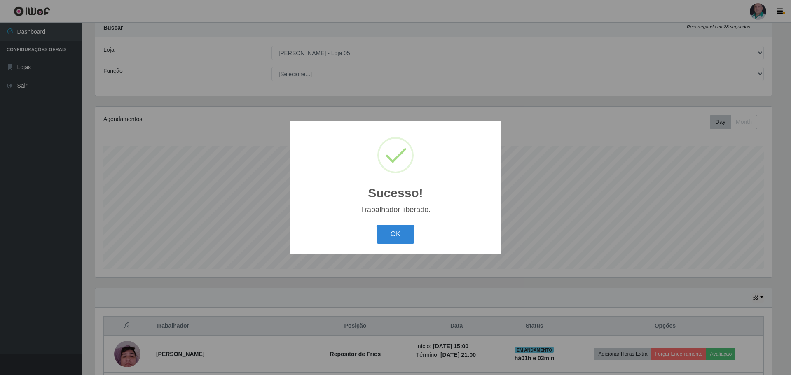
click at [420, 238] on div "OK Cancel" at bounding box center [395, 233] width 194 height 23
click at [406, 237] on button "OK" at bounding box center [396, 234] width 38 height 19
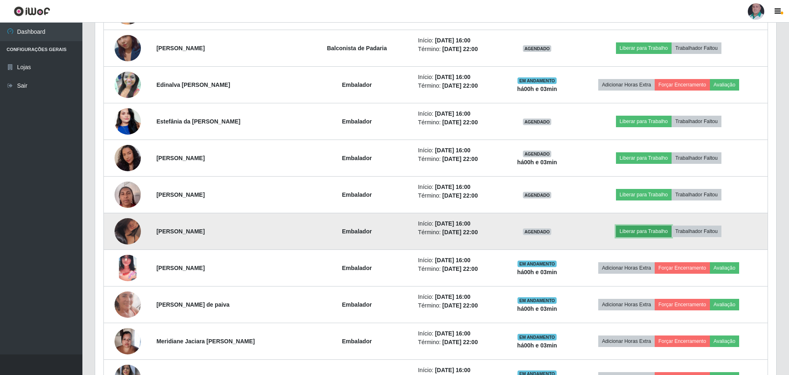
click at [636, 235] on button "Liberar para Trabalho" at bounding box center [644, 232] width 56 height 12
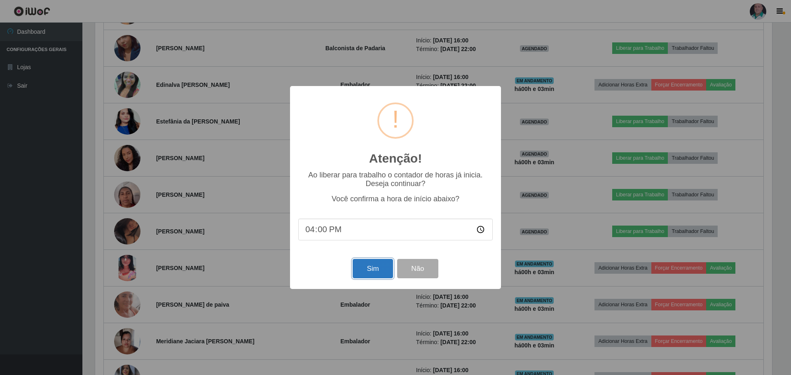
click at [365, 271] on button "Sim" at bounding box center [373, 268] width 40 height 19
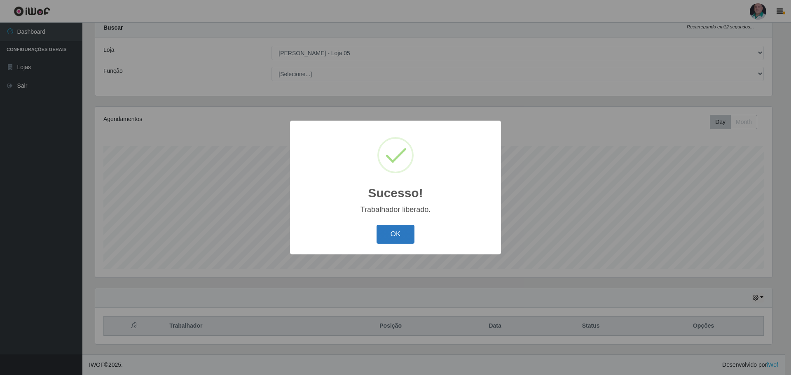
click at [395, 238] on button "OK" at bounding box center [396, 234] width 38 height 19
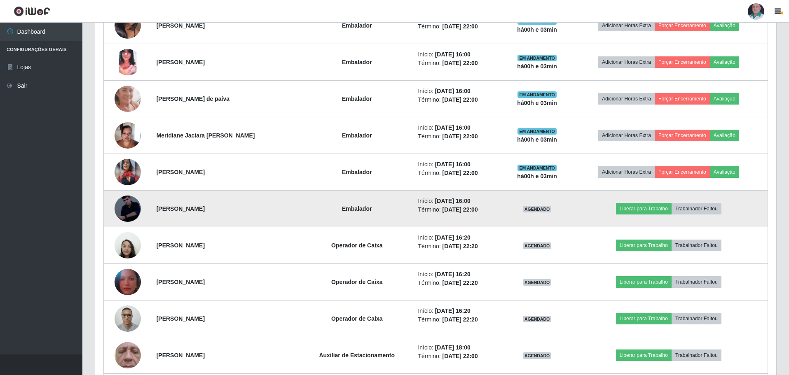
click at [656, 215] on td "Liberar para Trabalho Trabalhador Faltou" at bounding box center [669, 209] width 198 height 37
click at [653, 204] on button "Liberar para Trabalho" at bounding box center [644, 209] width 56 height 12
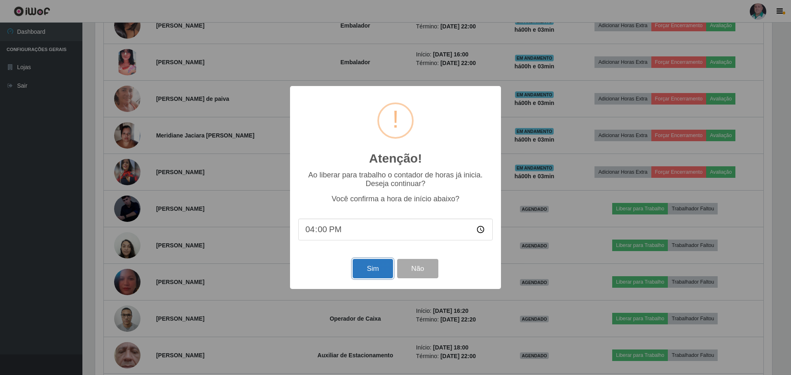
click at [377, 268] on button "Sim" at bounding box center [373, 268] width 40 height 19
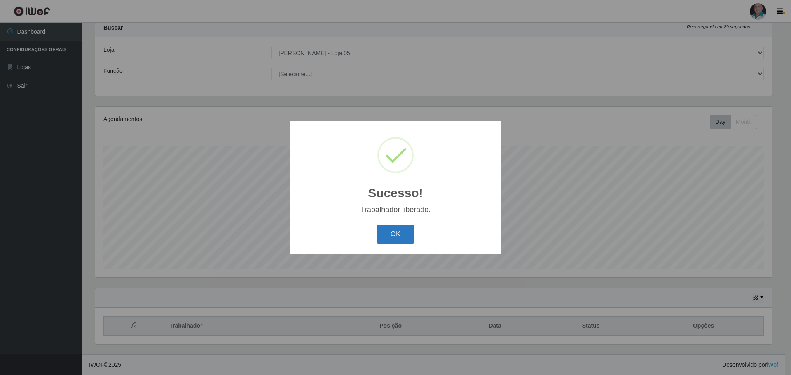
click at [409, 236] on button "OK" at bounding box center [396, 234] width 38 height 19
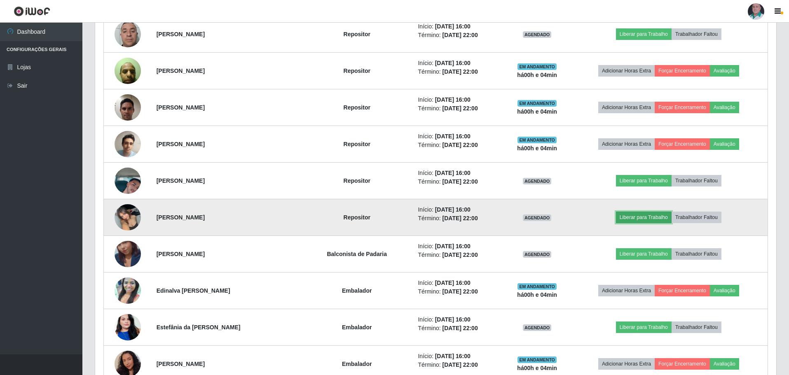
click at [644, 217] on button "Liberar para Trabalho" at bounding box center [644, 218] width 56 height 12
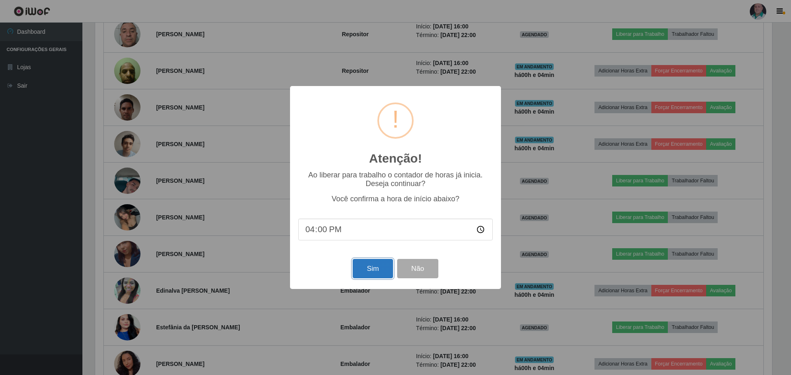
click at [374, 270] on button "Sim" at bounding box center [373, 268] width 40 height 19
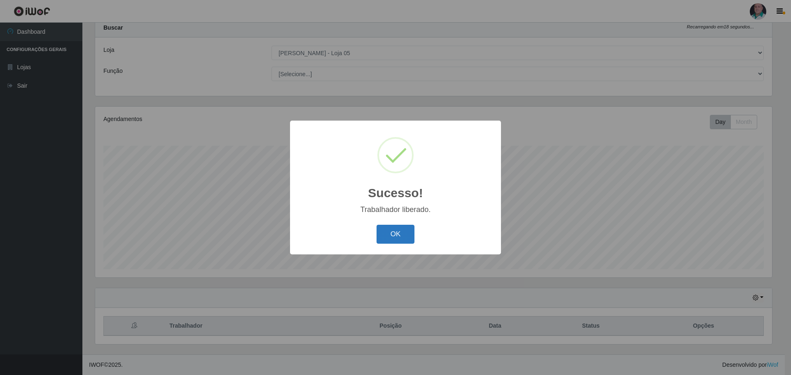
click at [407, 236] on button "OK" at bounding box center [396, 234] width 38 height 19
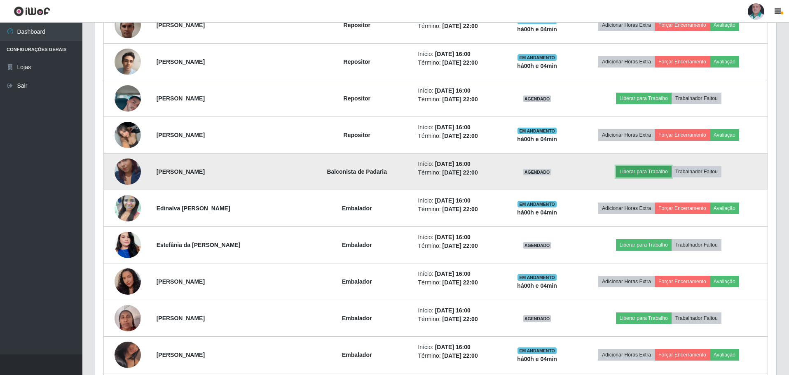
click at [648, 174] on button "Liberar para Trabalho" at bounding box center [644, 172] width 56 height 12
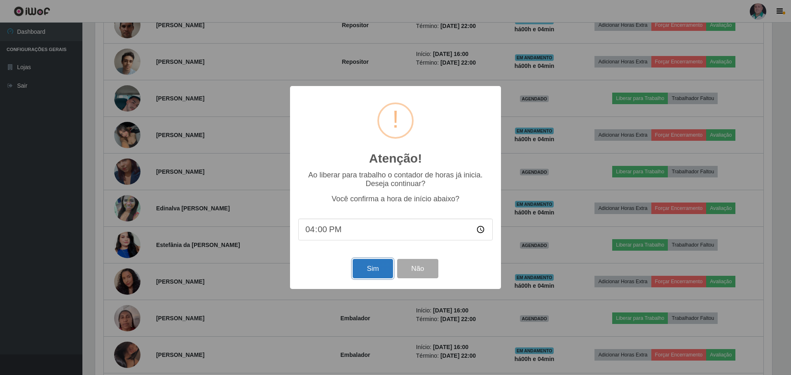
click at [393, 271] on button "Sim" at bounding box center [373, 268] width 40 height 19
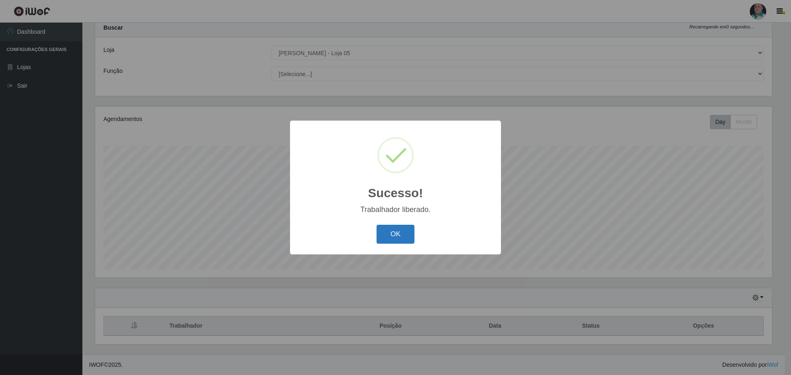
click at [392, 236] on button "OK" at bounding box center [396, 234] width 38 height 19
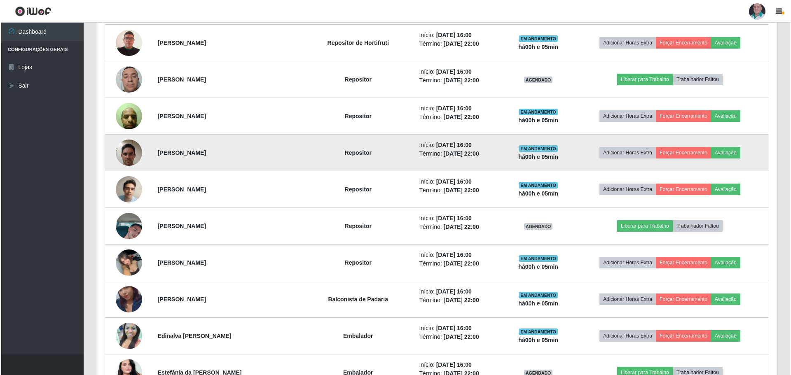
scroll to position [602, 0]
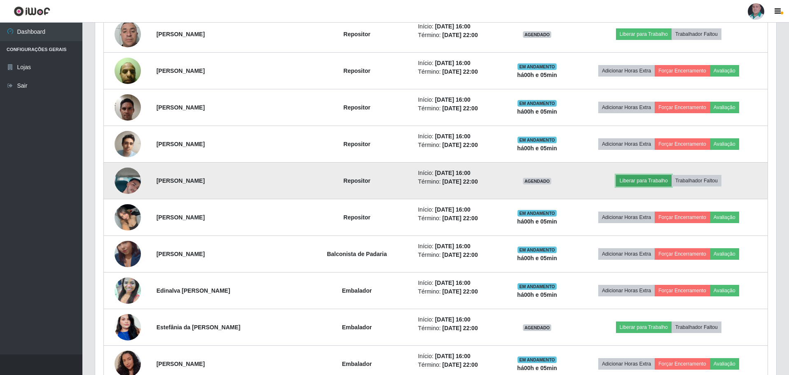
click at [659, 177] on button "Liberar para Trabalho" at bounding box center [644, 181] width 56 height 12
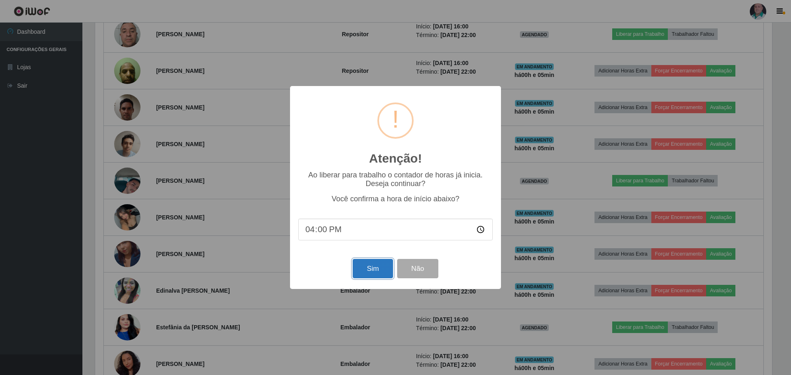
click at [365, 270] on button "Sim" at bounding box center [373, 268] width 40 height 19
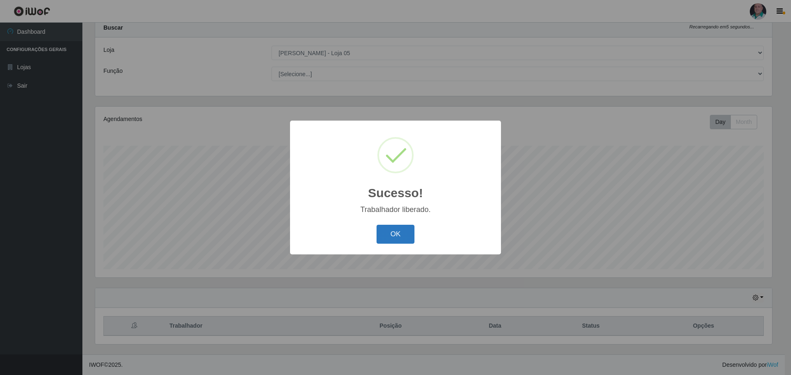
click at [403, 229] on button "OK" at bounding box center [396, 234] width 38 height 19
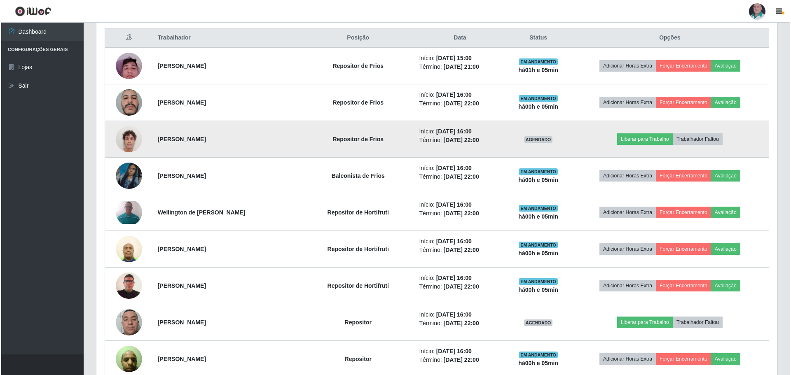
scroll to position [355, 0]
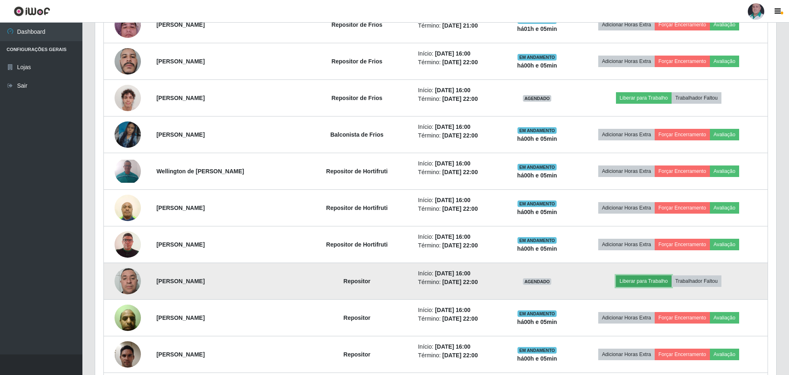
click at [640, 280] on button "Liberar para Trabalho" at bounding box center [644, 282] width 56 height 12
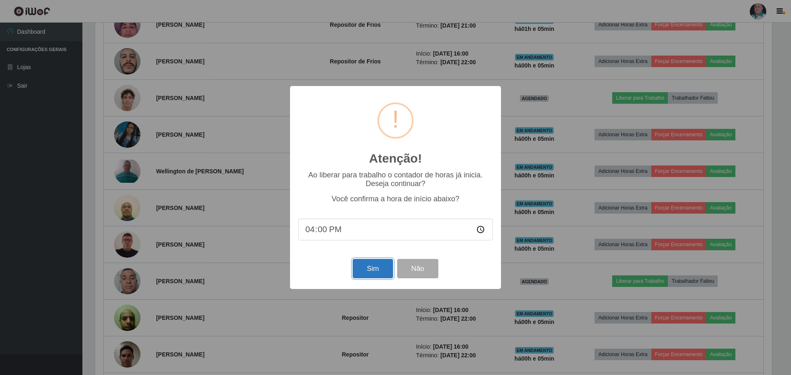
click at [375, 272] on button "Sim" at bounding box center [373, 268] width 40 height 19
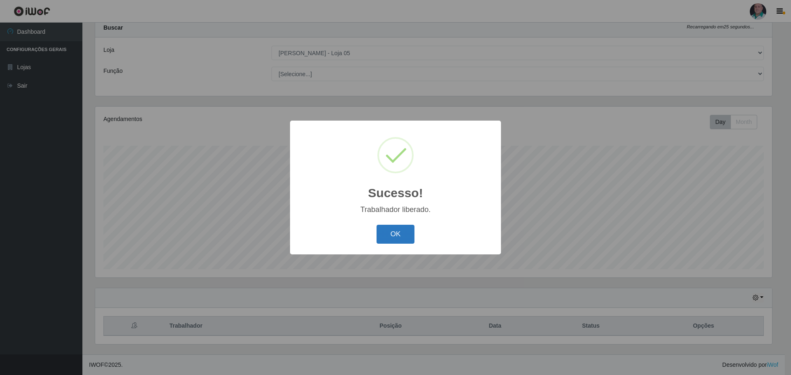
click at [396, 239] on button "OK" at bounding box center [396, 234] width 38 height 19
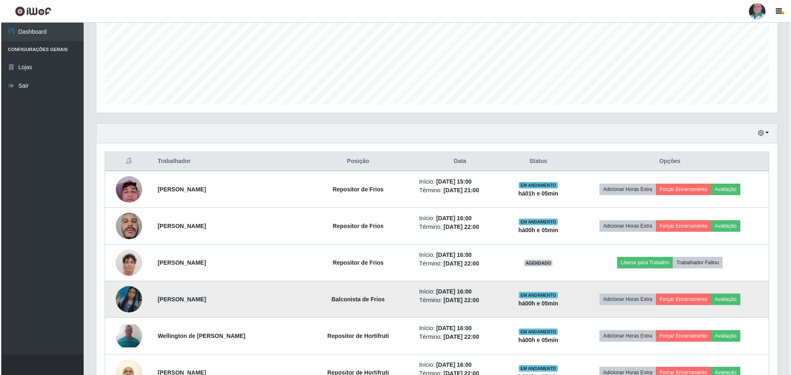
scroll to position [231, 0]
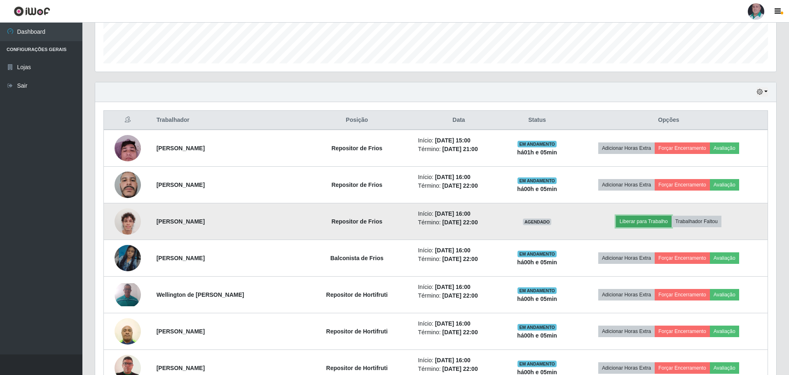
click at [636, 221] on button "Liberar para Trabalho" at bounding box center [644, 222] width 56 height 12
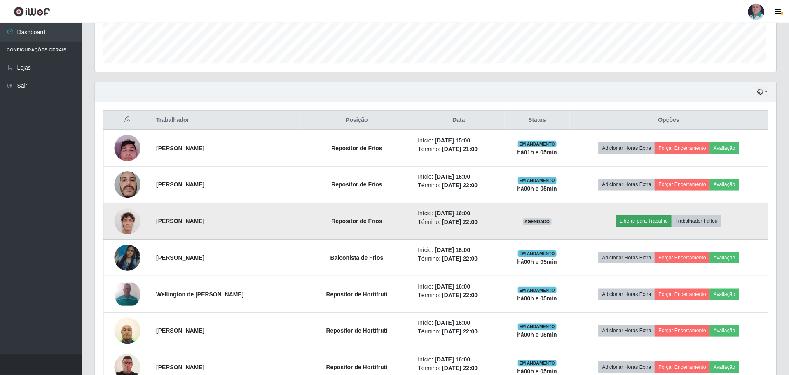
scroll to position [171, 677]
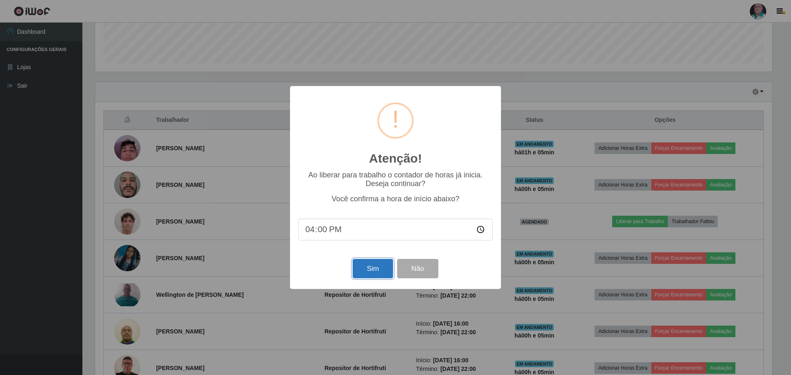
click at [367, 272] on button "Sim" at bounding box center [373, 268] width 40 height 19
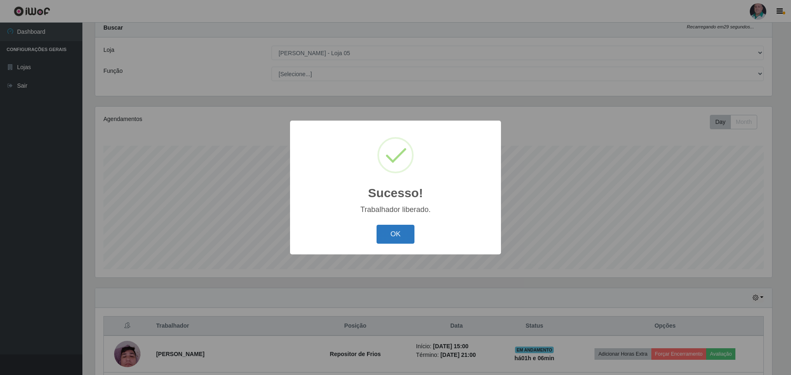
click at [386, 232] on button "OK" at bounding box center [396, 234] width 38 height 19
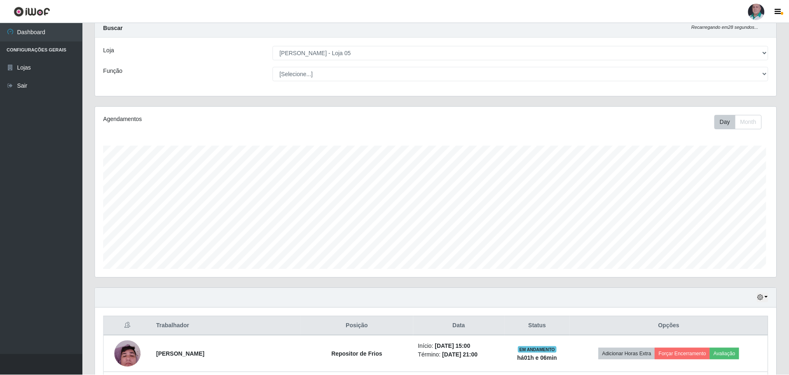
scroll to position [171, 681]
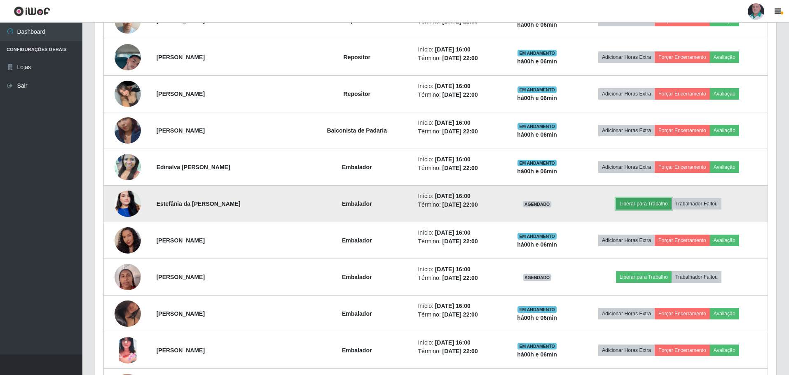
click at [642, 204] on button "Liberar para Trabalho" at bounding box center [644, 204] width 56 height 12
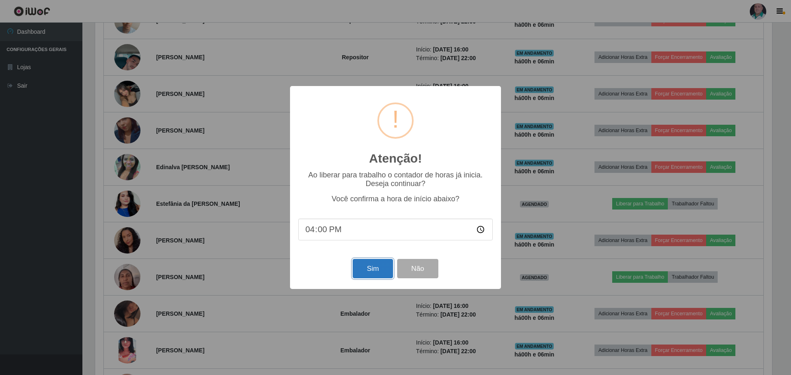
click at [358, 275] on button "Sim" at bounding box center [373, 268] width 40 height 19
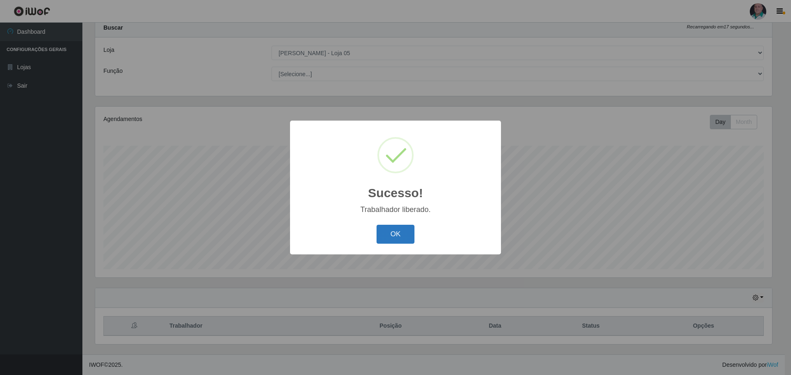
click at [393, 241] on button "OK" at bounding box center [396, 234] width 38 height 19
